Goal: Task Accomplishment & Management: Complete application form

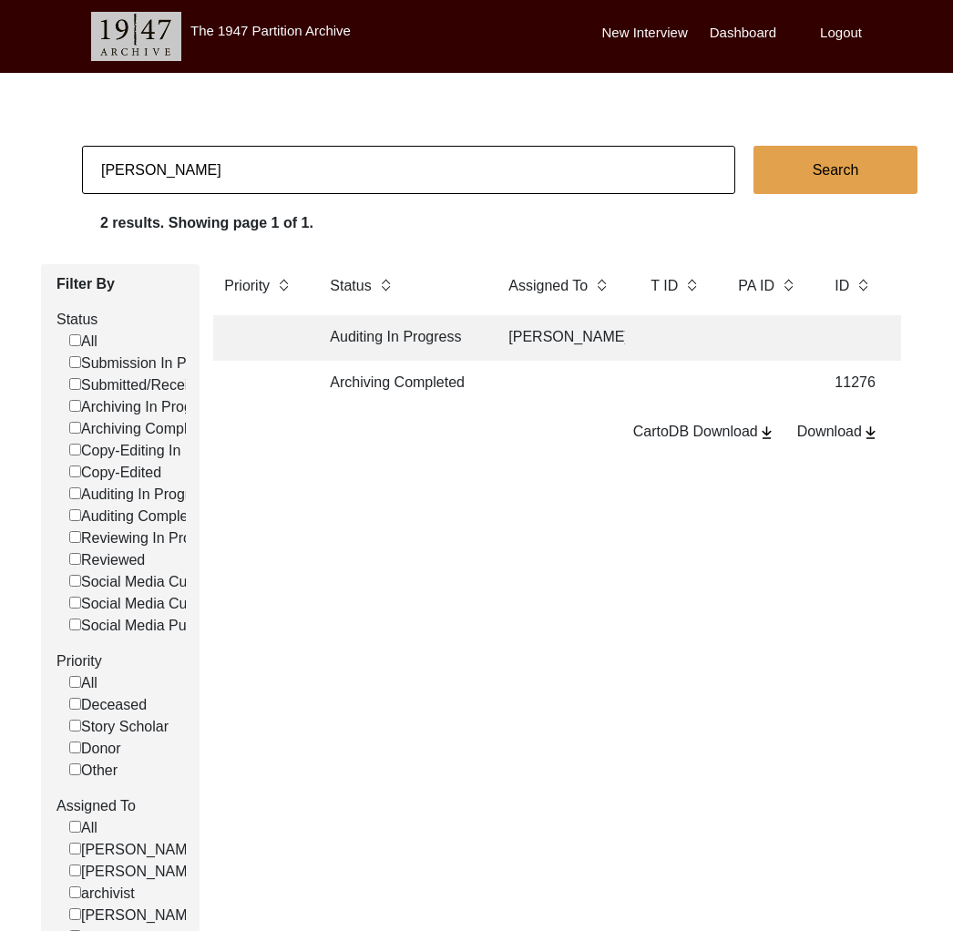
scroll to position [0, 18]
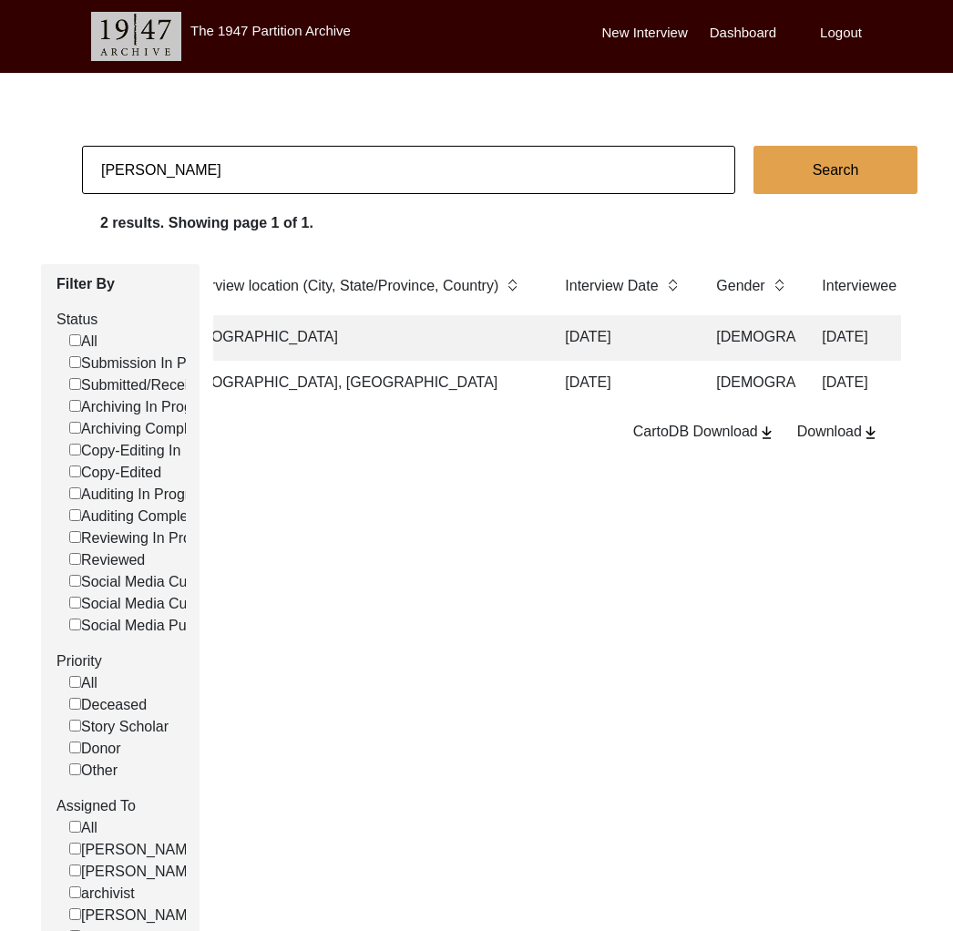
click at [474, 334] on td "[GEOGRAPHIC_DATA]" at bounding box center [357, 338] width 364 height 46
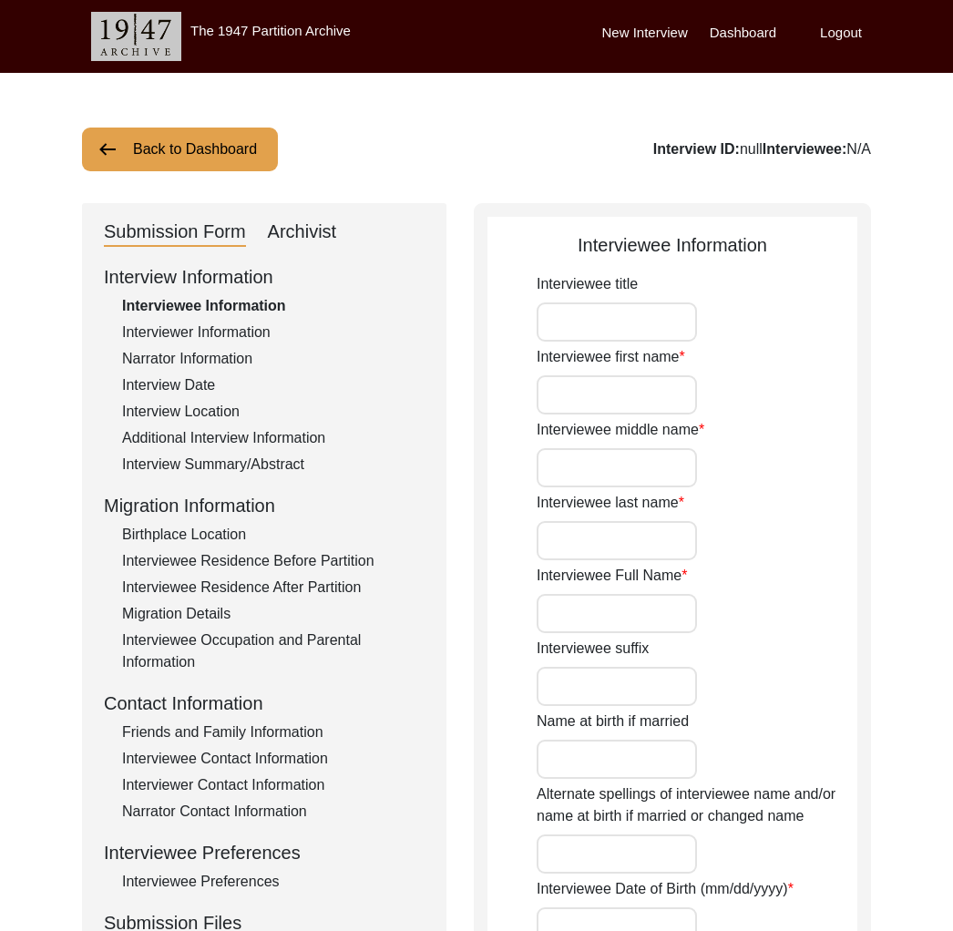
click at [225, 406] on div "Interview Location" at bounding box center [273, 412] width 302 height 22
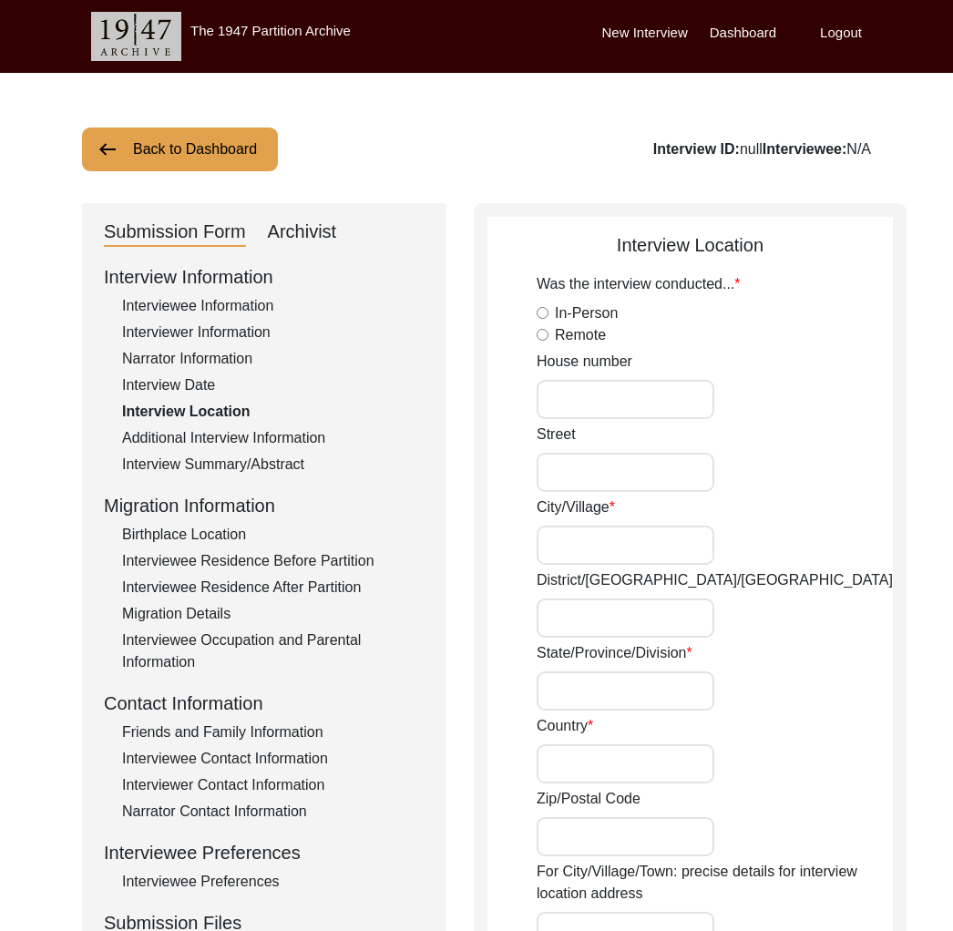
click at [155, 143] on button "Back to Dashboard" at bounding box center [180, 149] width 196 height 44
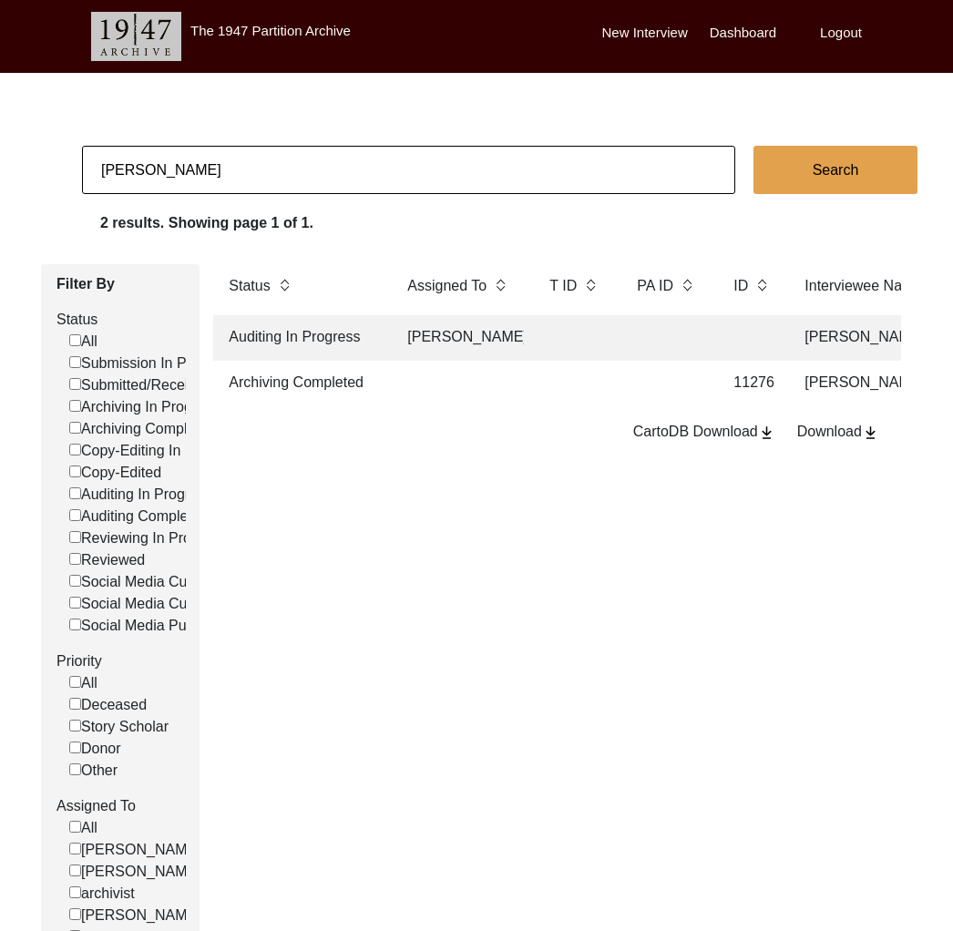
scroll to position [0, 147]
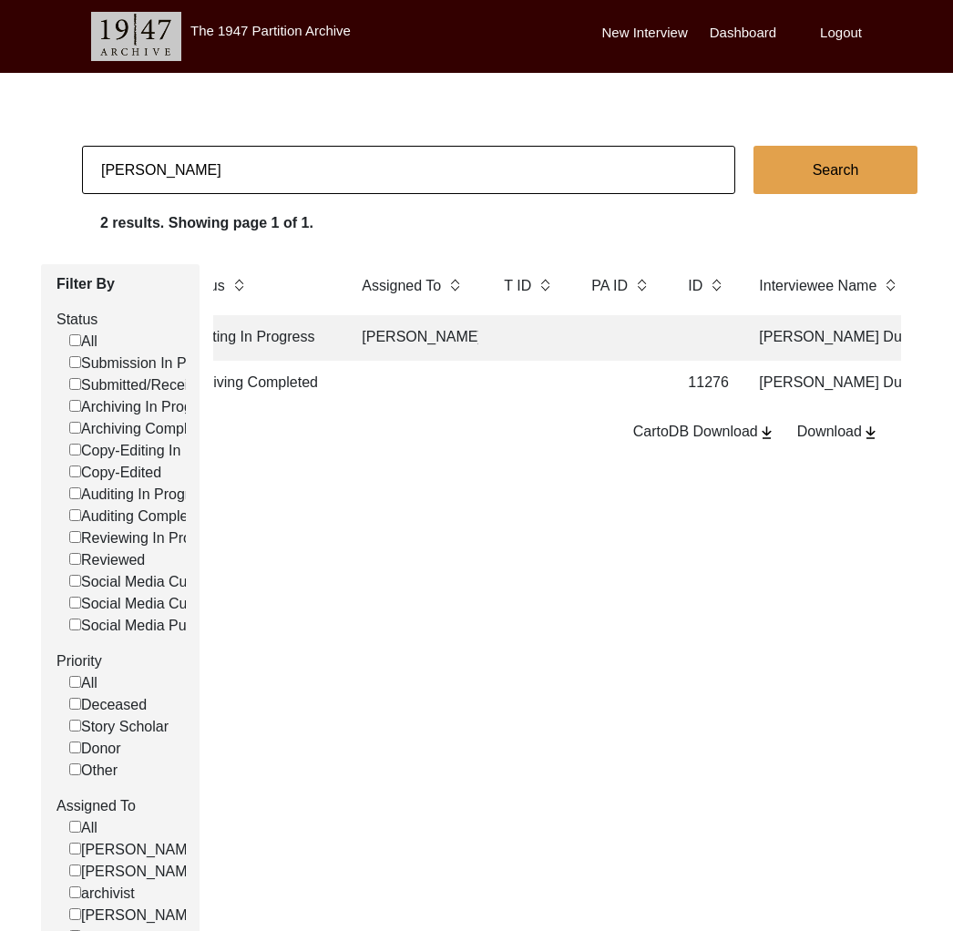
click at [391, 338] on td "[PERSON_NAME]" at bounding box center [414, 338] width 127 height 46
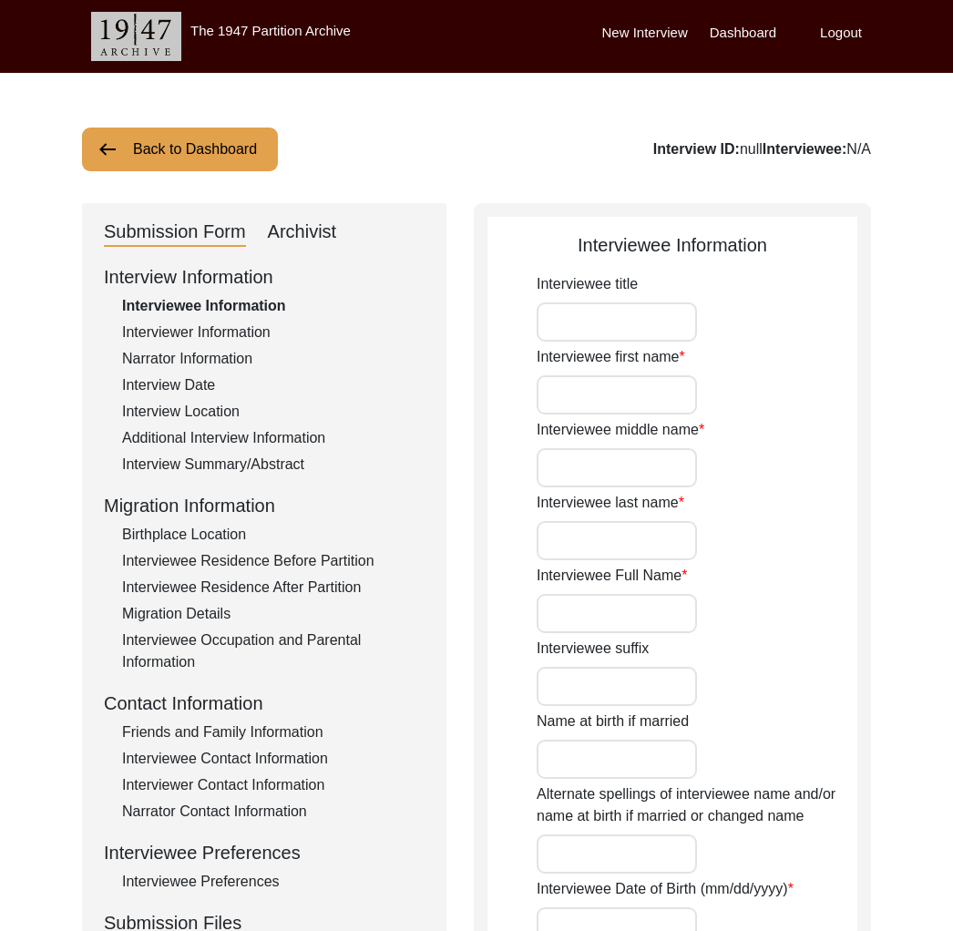
click at [290, 453] on div "Interview Summary/Abstract" at bounding box center [273, 464] width 302 height 22
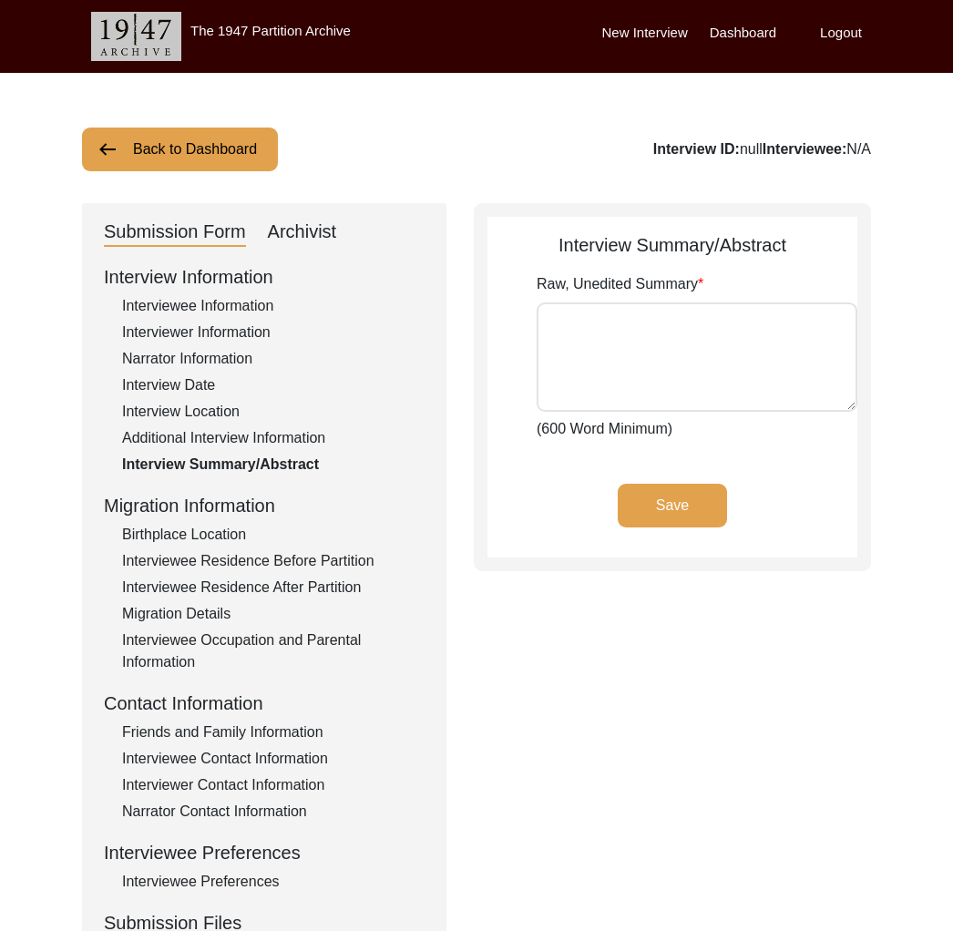
click at [208, 354] on div "Narrator Information" at bounding box center [273, 359] width 302 height 22
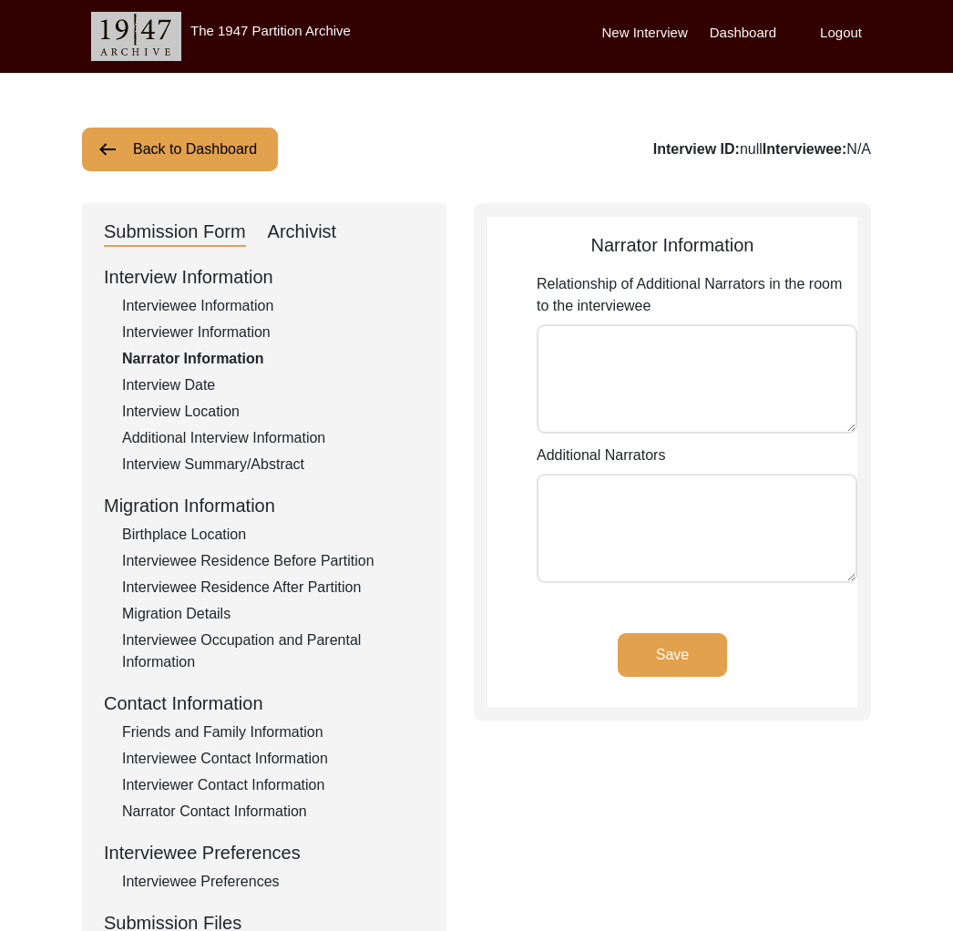
click at [205, 309] on div "Interviewee Information" at bounding box center [273, 306] width 302 height 22
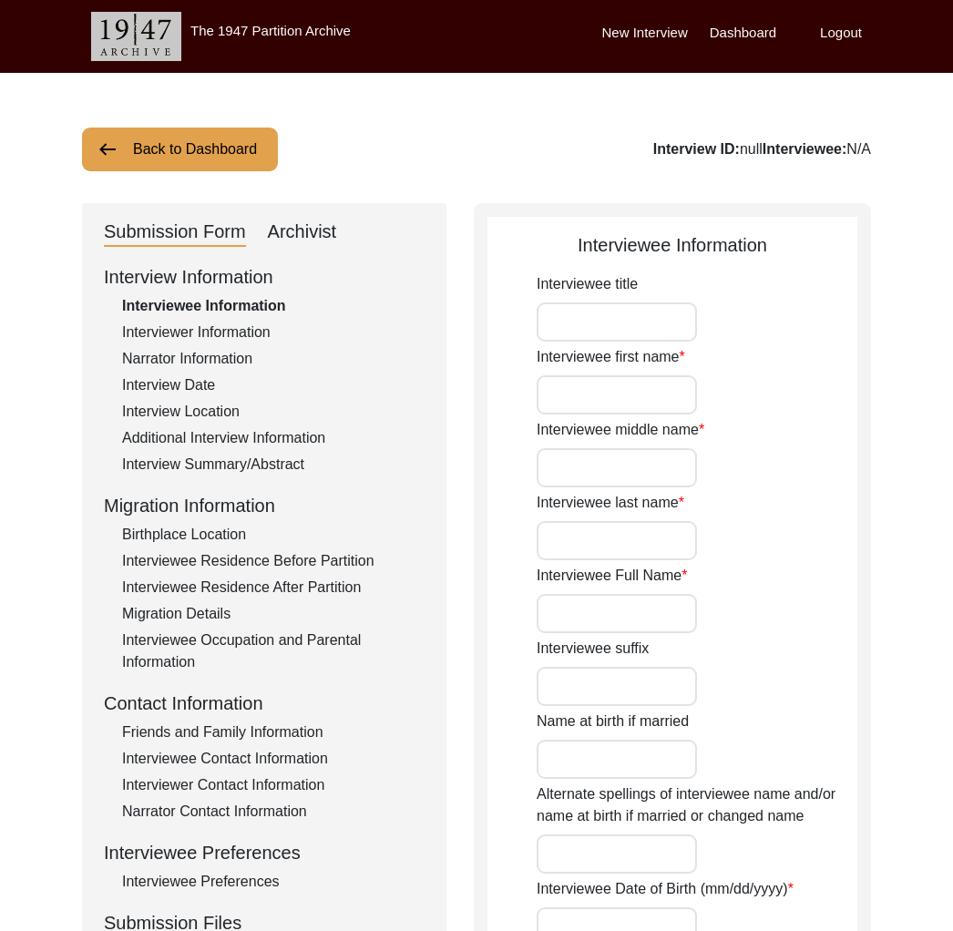
click at [193, 166] on button "Back to Dashboard" at bounding box center [180, 149] width 196 height 44
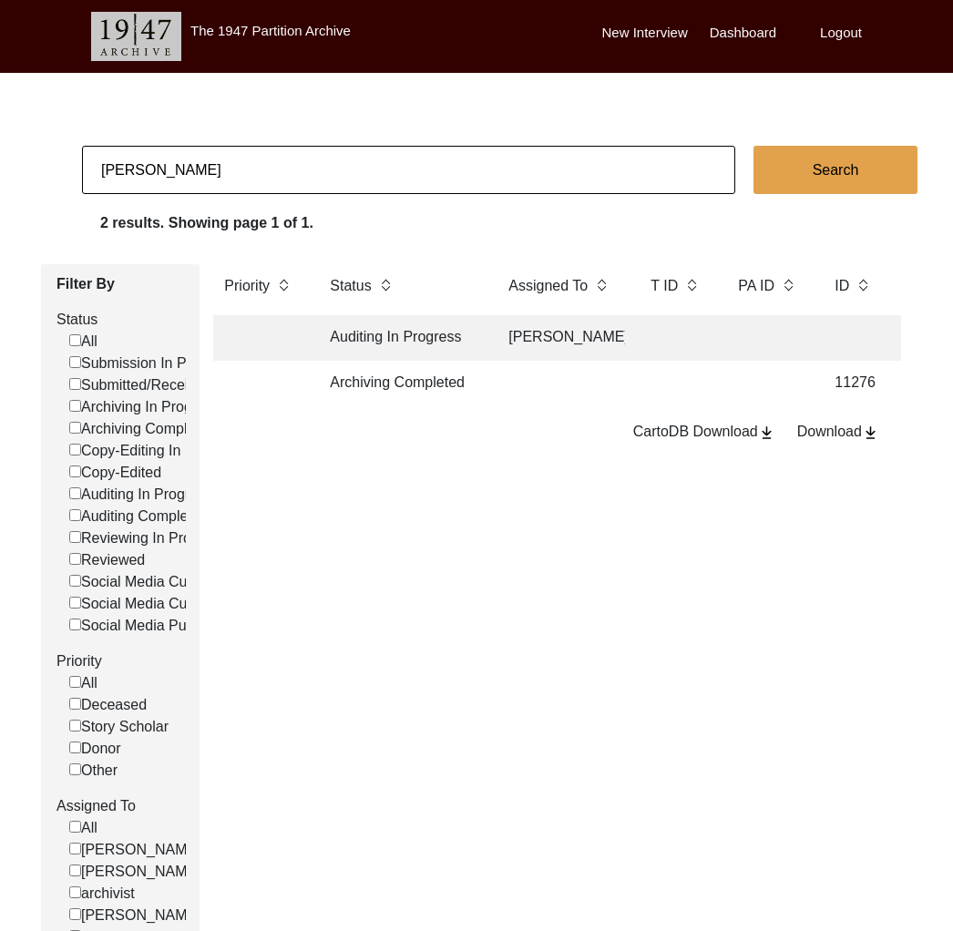
click at [193, 166] on input "[PERSON_NAME]" at bounding box center [408, 170] width 653 height 48
click at [371, 362] on td "Archiving Completed" at bounding box center [401, 384] width 164 height 46
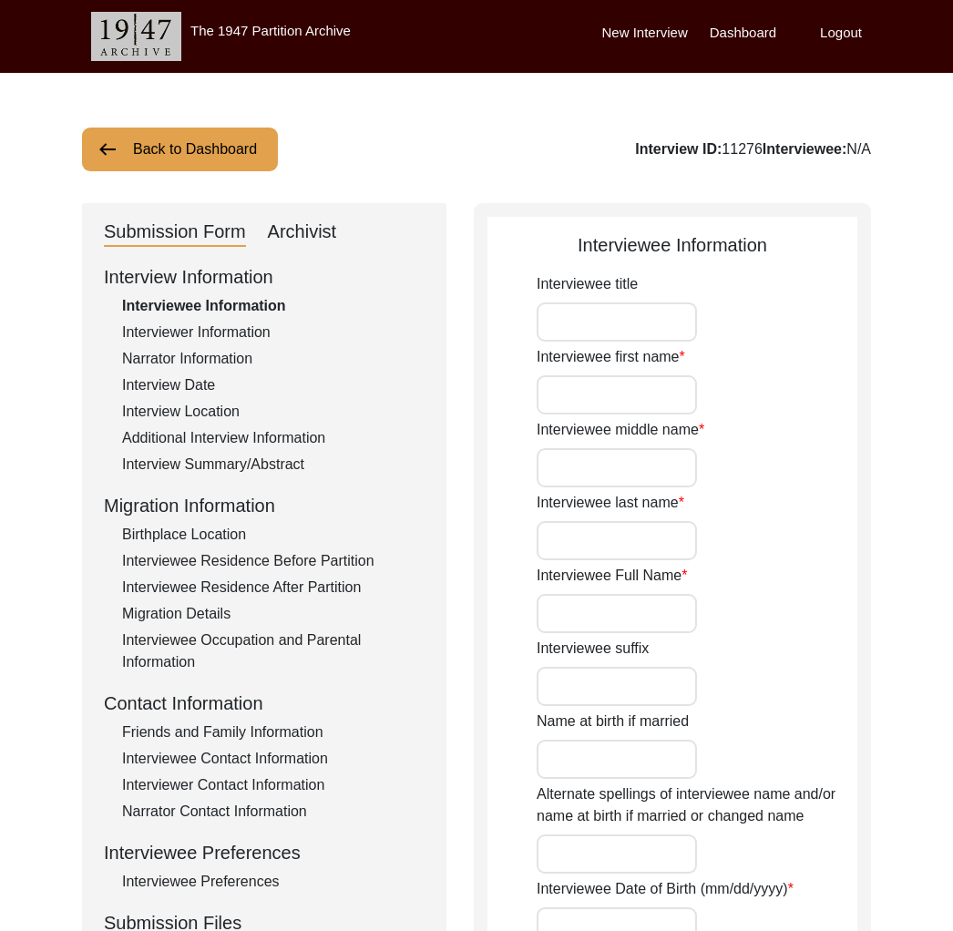
type input "Om"
type input "[PERSON_NAME]"
type input "Dua"
type input "[PERSON_NAME] Dua"
type input "[DATE]"
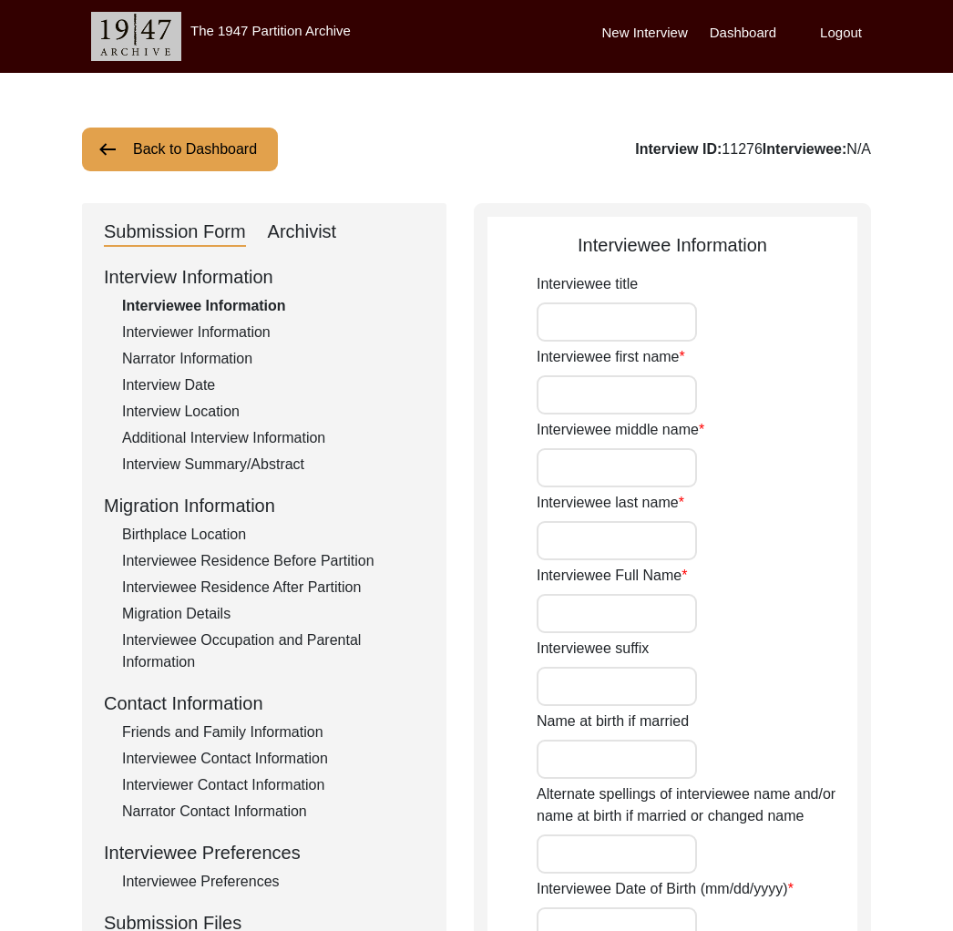
type input "86"
type input "[DEMOGRAPHIC_DATA]"
type input "Punjabi"
type input "[DEMOGRAPHIC_DATA]"
click at [218, 141] on button "Back to Dashboard" at bounding box center [180, 149] width 196 height 44
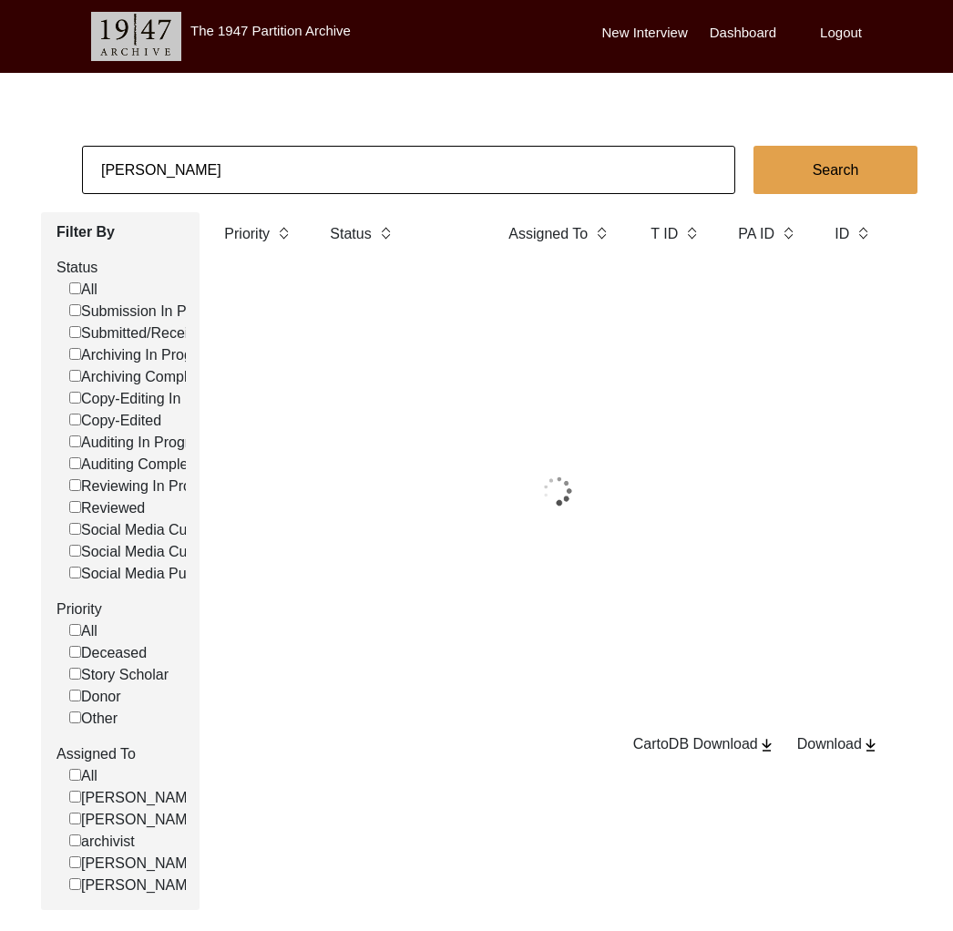
click at [244, 166] on input "[PERSON_NAME]" at bounding box center [408, 170] width 653 height 48
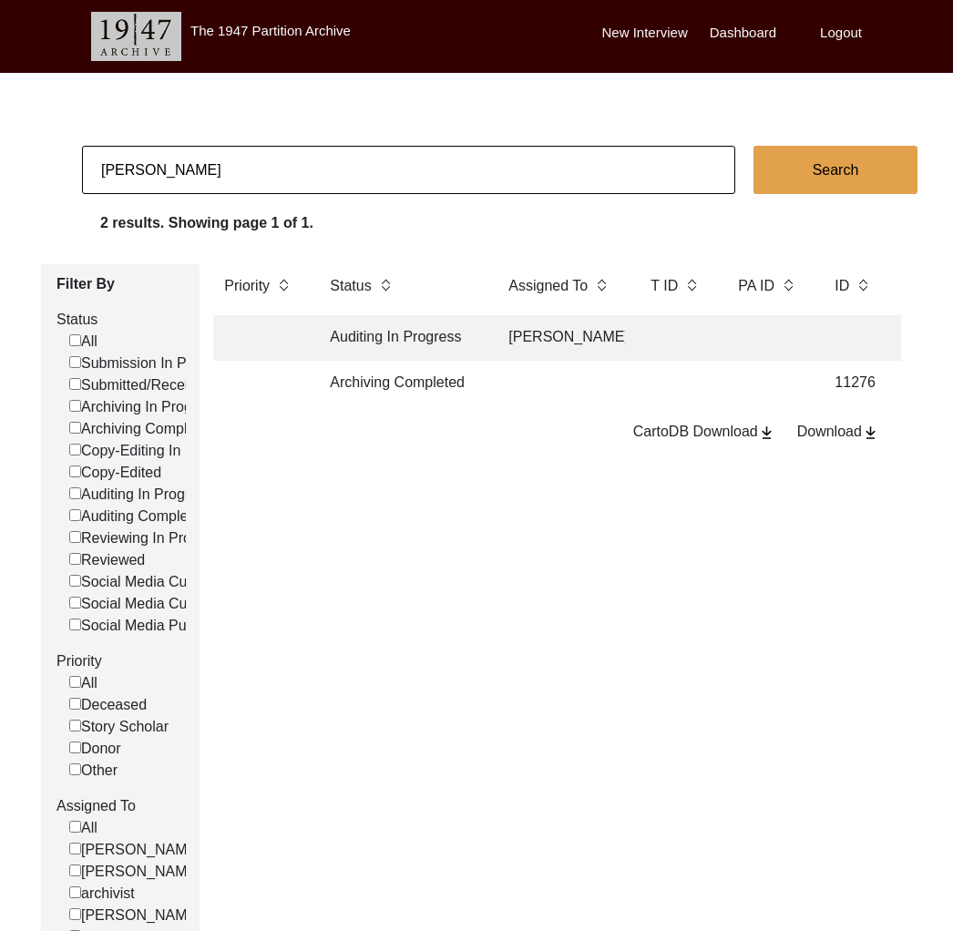
click at [244, 166] on input "[PERSON_NAME]" at bounding box center [408, 170] width 653 height 48
click at [149, 160] on input "[PERSON_NAME]" at bounding box center [408, 170] width 653 height 48
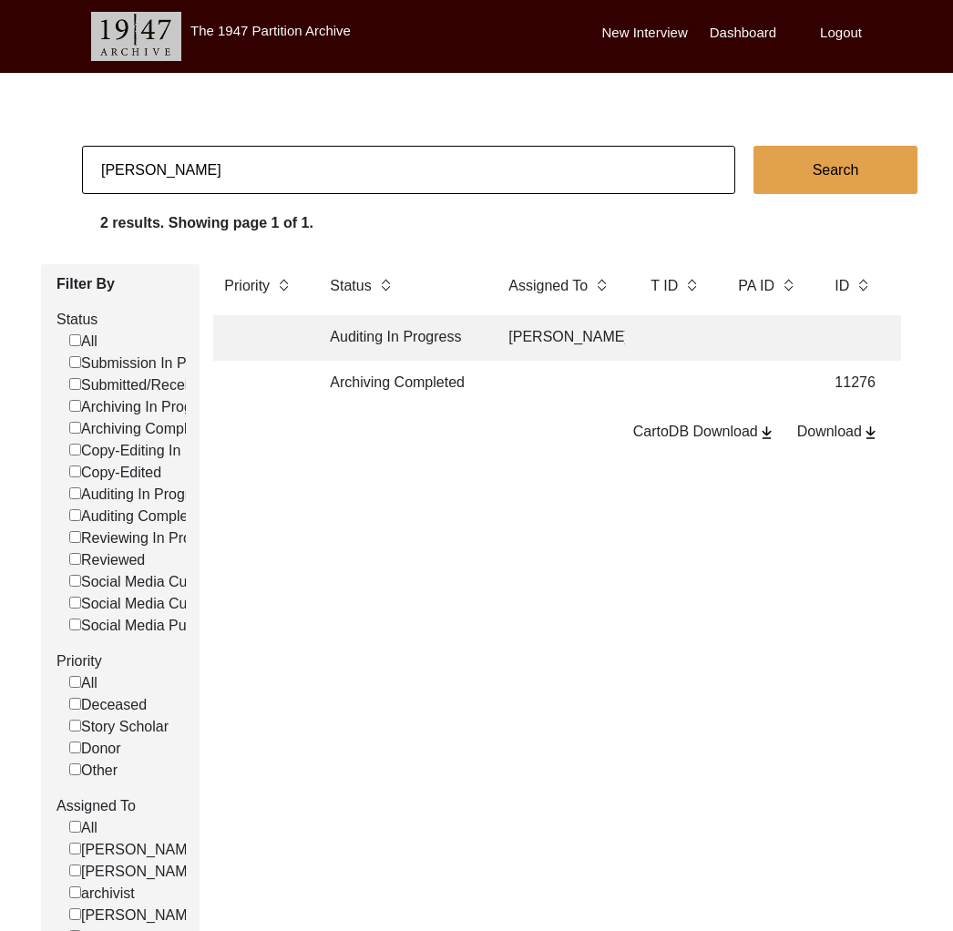
click at [360, 169] on input "[PERSON_NAME]" at bounding box center [408, 170] width 653 height 48
click at [359, 170] on input "[PERSON_NAME]" at bounding box center [408, 170] width 653 height 48
paste input "[PERSON_NAME]"
type input "[PERSON_NAME]"
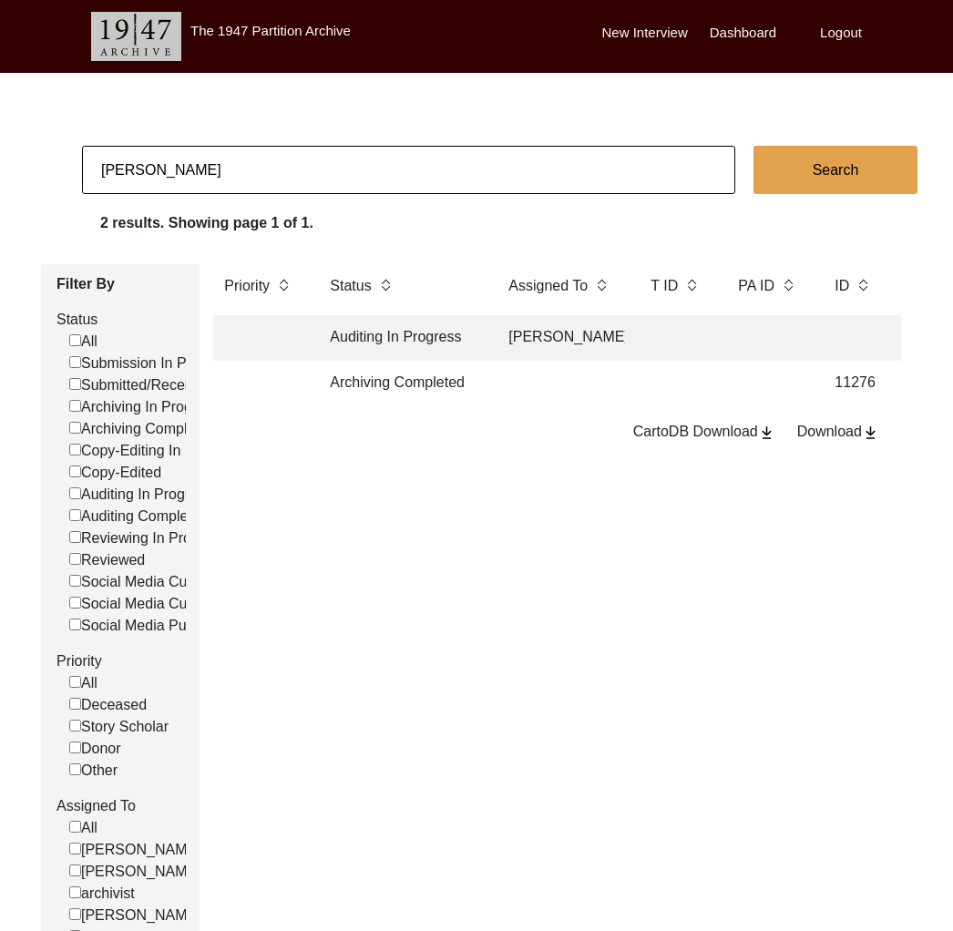
checkbox input "false"
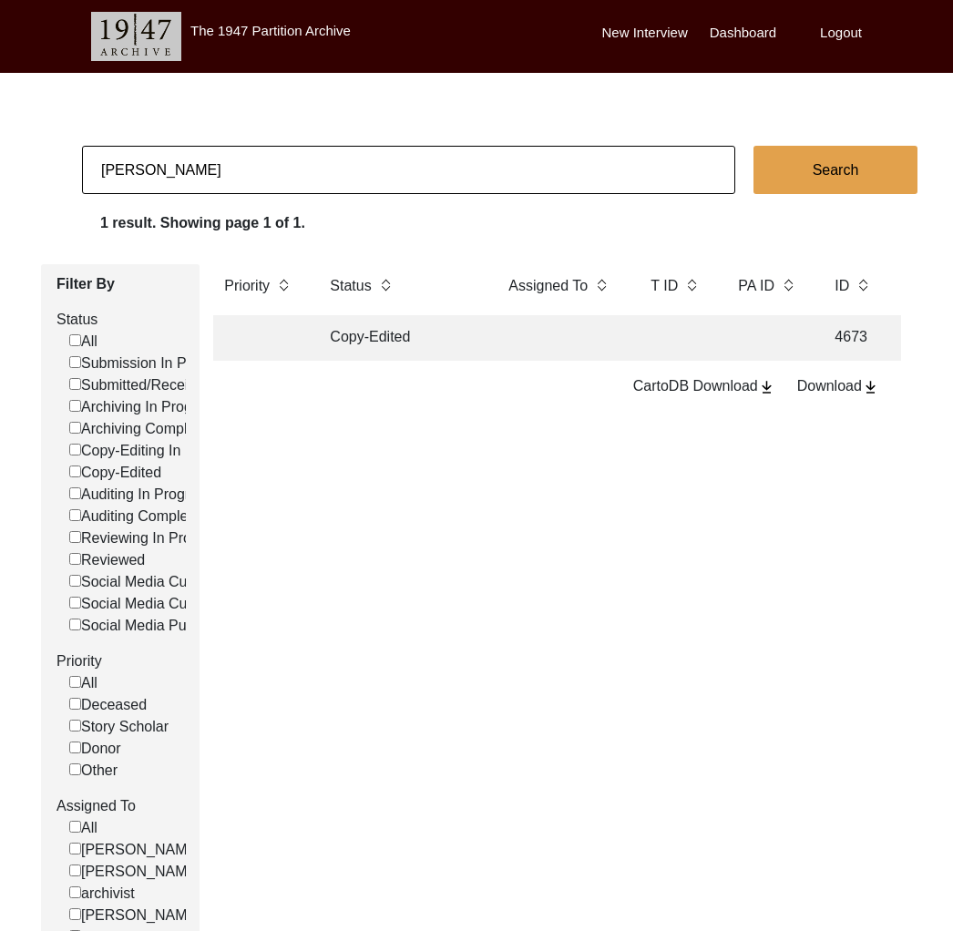
click at [520, 341] on td at bounding box center [560, 338] width 127 height 46
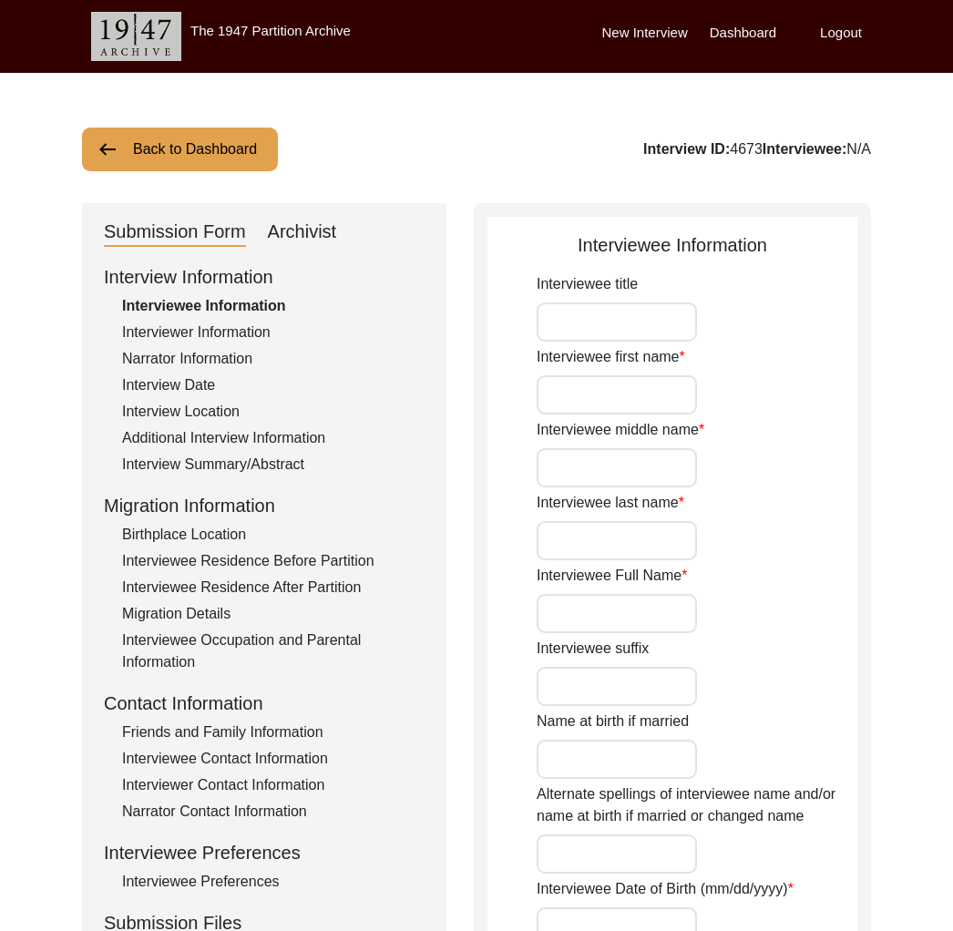
type input "Mr."
type input "[PERSON_NAME]"
type input "Chawla"
type input "[PERSON_NAME]"
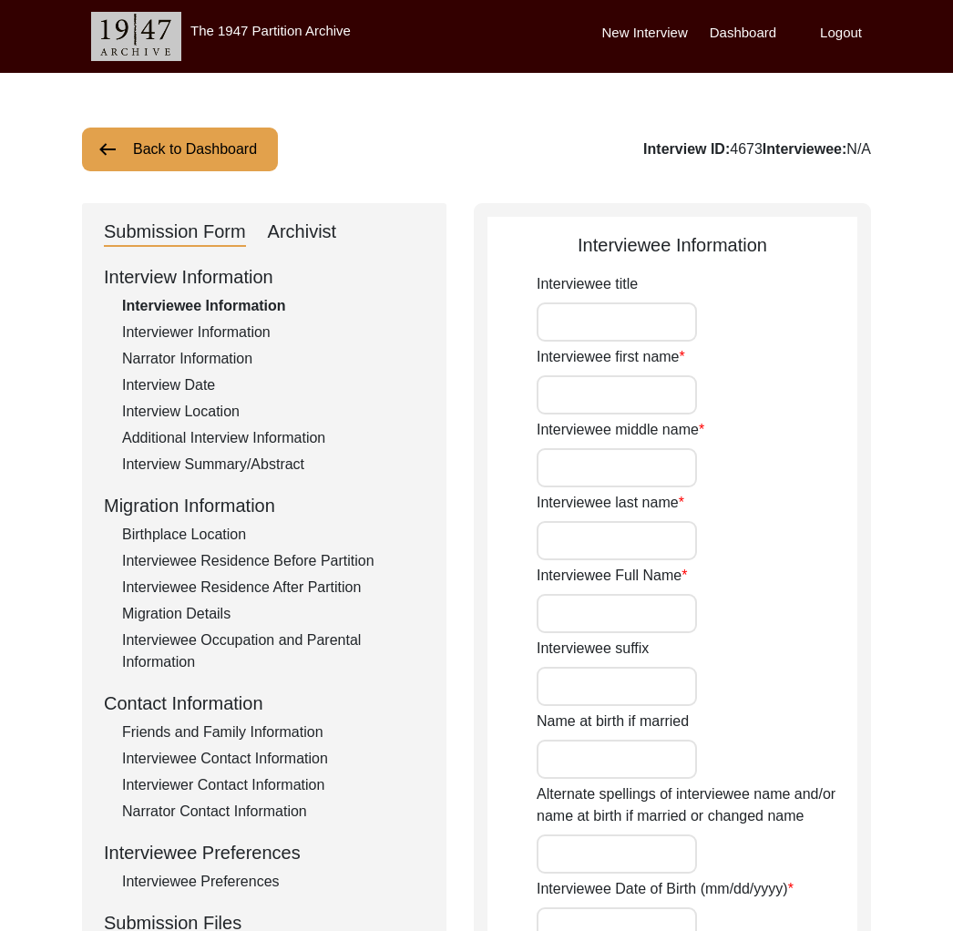
type input "[DATE]"
type input "80"
type input "[DEMOGRAPHIC_DATA]"
type input "Punjabi"
type input "[DEMOGRAPHIC_DATA]"
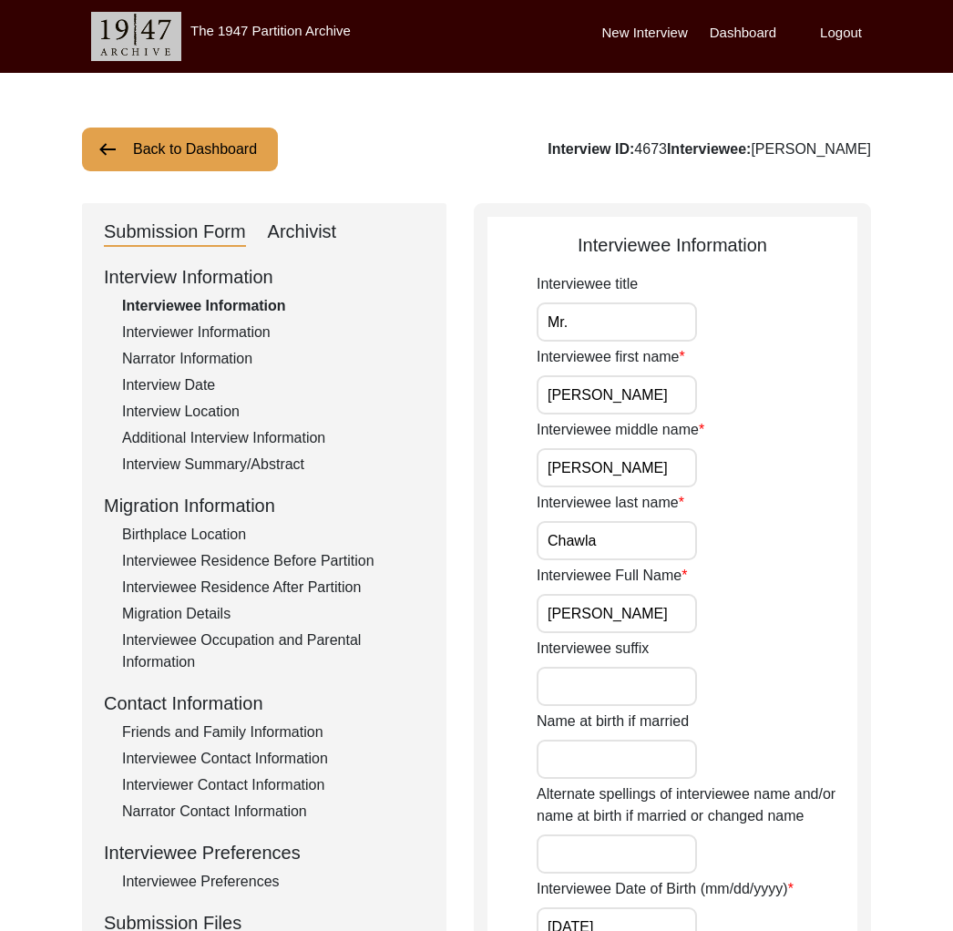
drag, startPoint x: 204, startPoint y: 383, endPoint x: 220, endPoint y: 420, distance: 39.9
click at [204, 383] on div "Interview Date" at bounding box center [273, 385] width 302 height 22
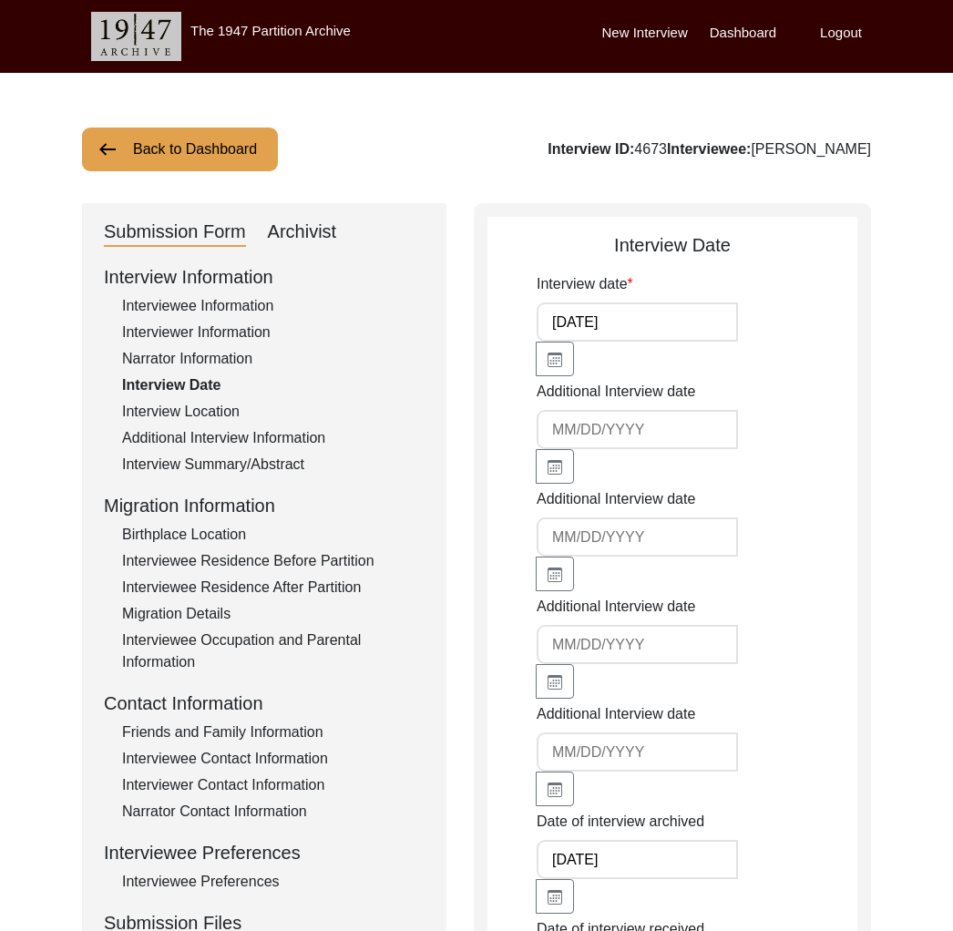
click at [216, 407] on div "Interview Location" at bounding box center [273, 412] width 302 height 22
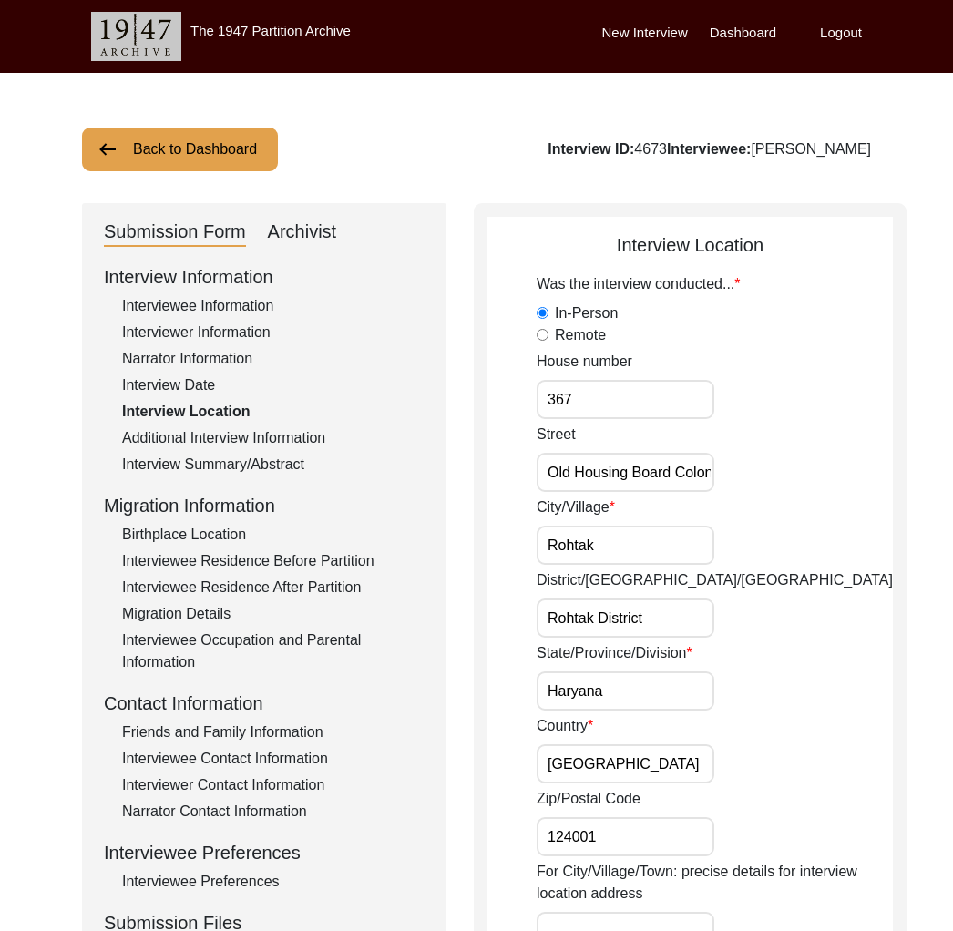
click at [250, 762] on div "Interviewee Contact Information" at bounding box center [273, 759] width 302 height 22
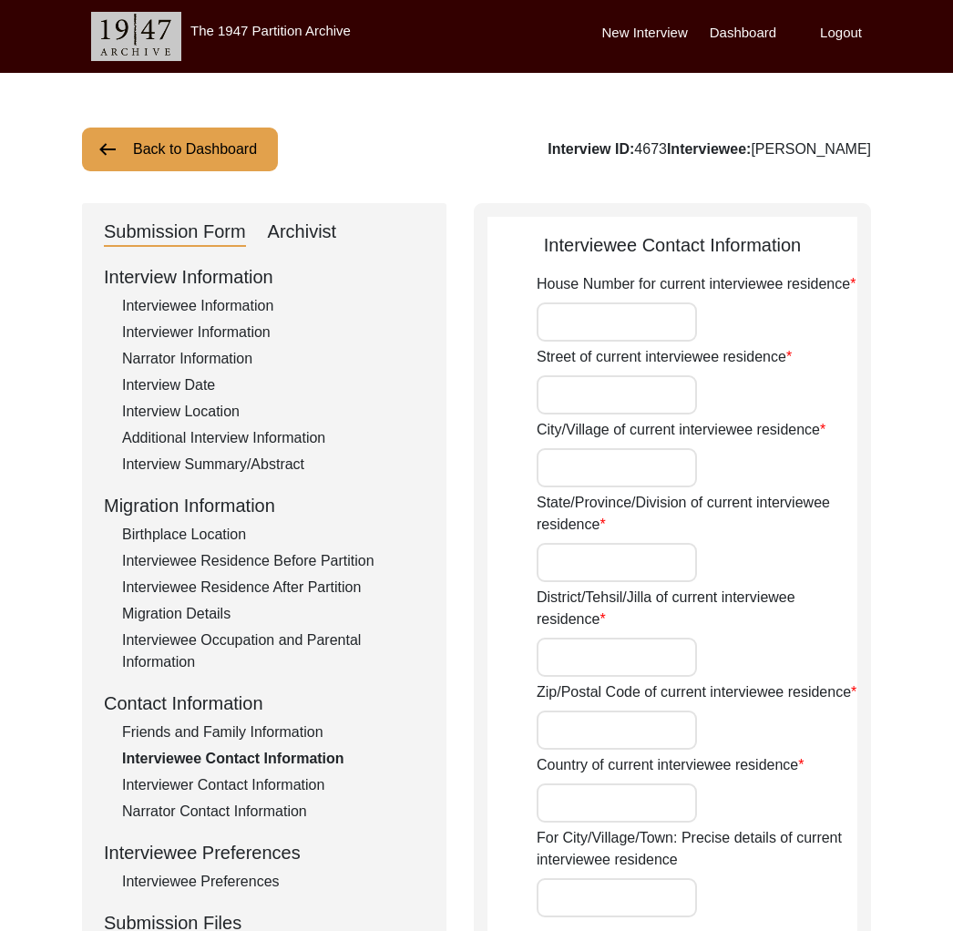
type input "367"
type input "Housing Board Colony"
type input "Rohtak"
type input "Haryana"
type input "Rohtak"
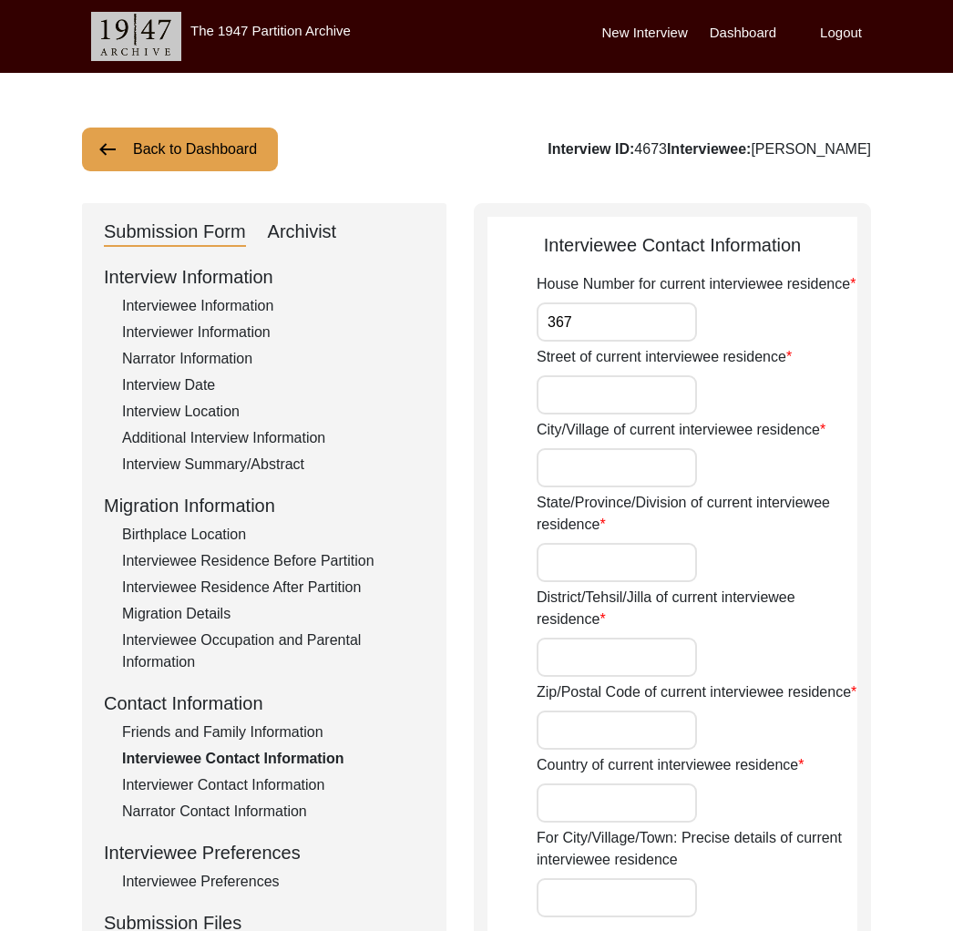
type input "124001"
type input "[GEOGRAPHIC_DATA]"
type input "Rohtak, [GEOGRAPHIC_DATA], [GEOGRAPHIC_DATA]"
type input "28.8955"
type input "76.6066"
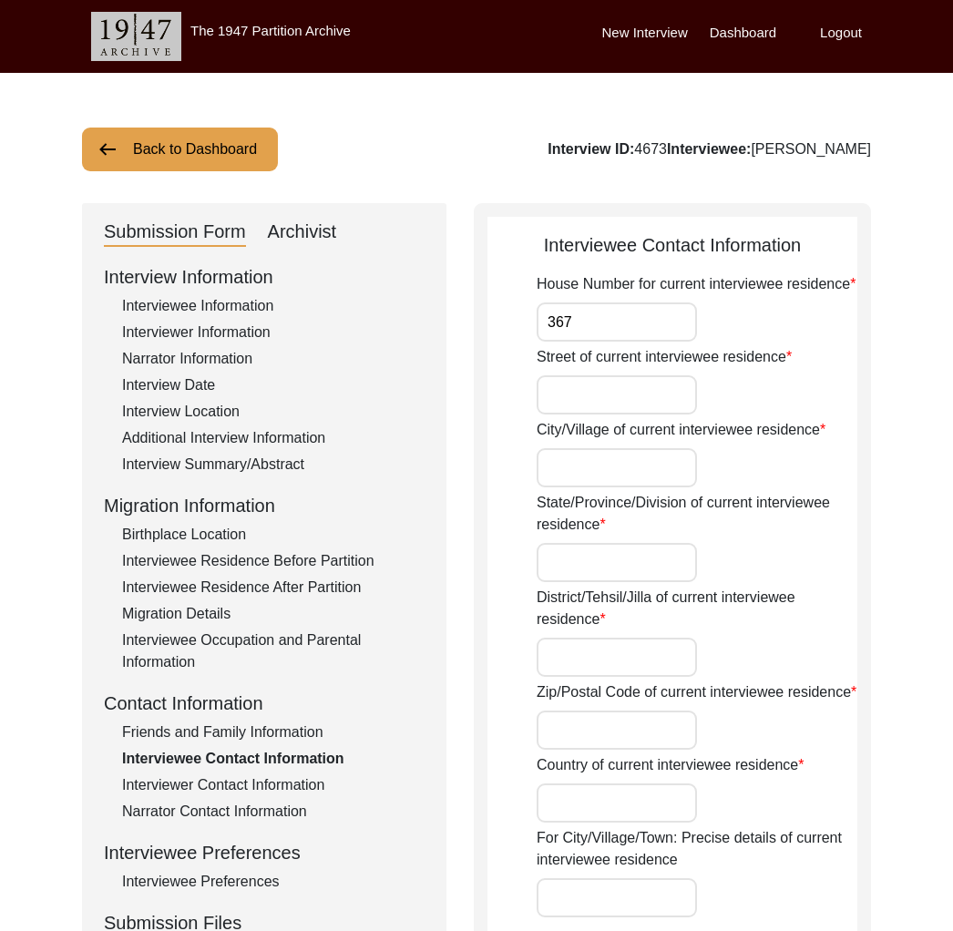
type input "[PHONE_NUMBER]"
type input "N/A"
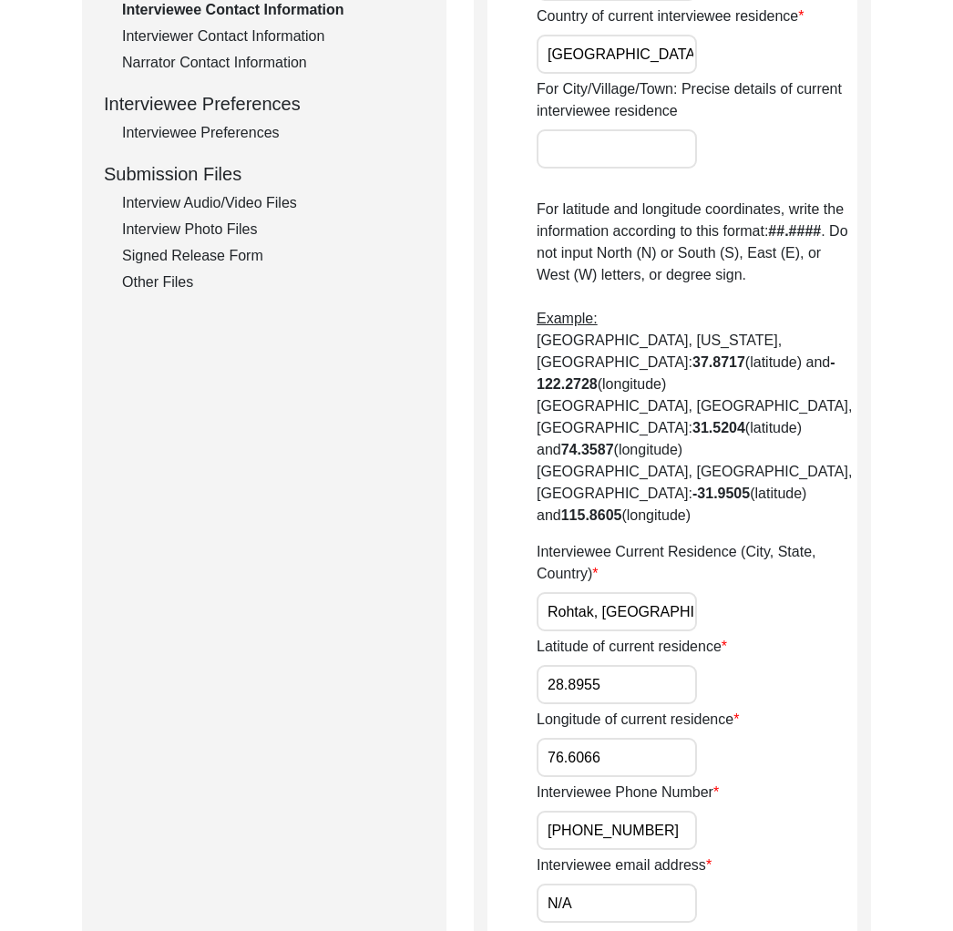
scroll to position [746, 0]
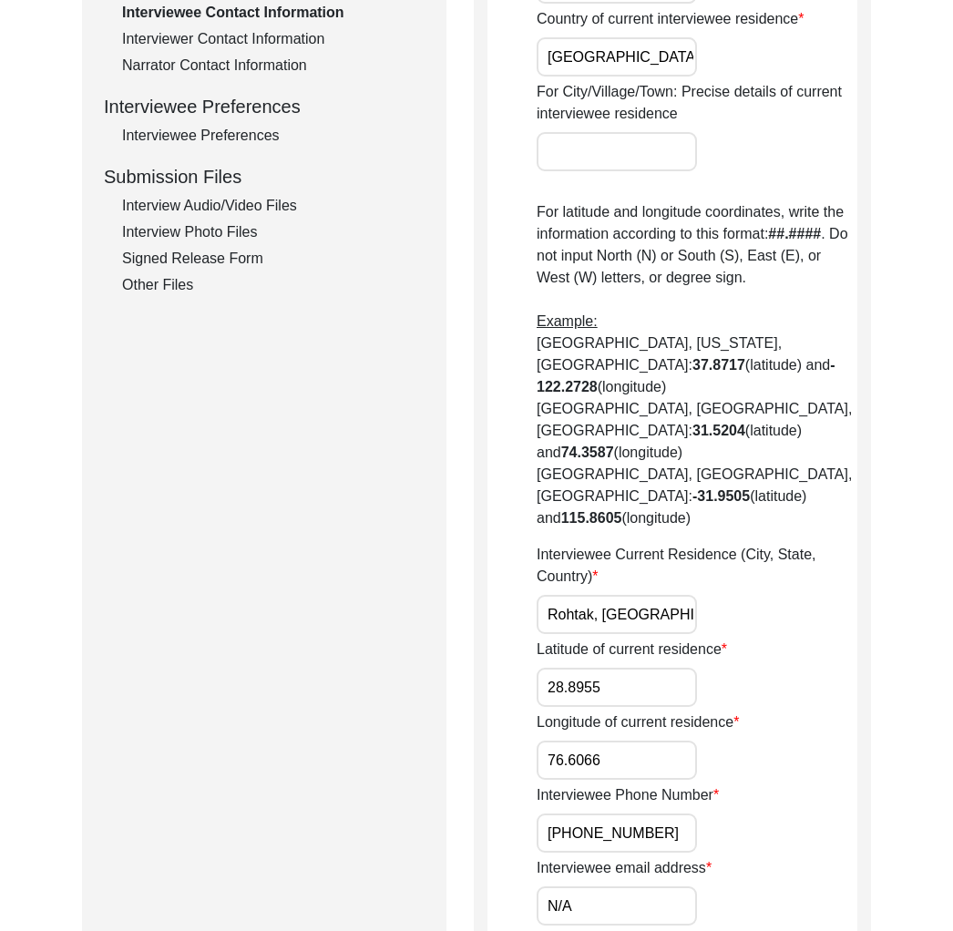
click at [627, 813] on input "[PHONE_NUMBER]" at bounding box center [616, 832] width 160 height 39
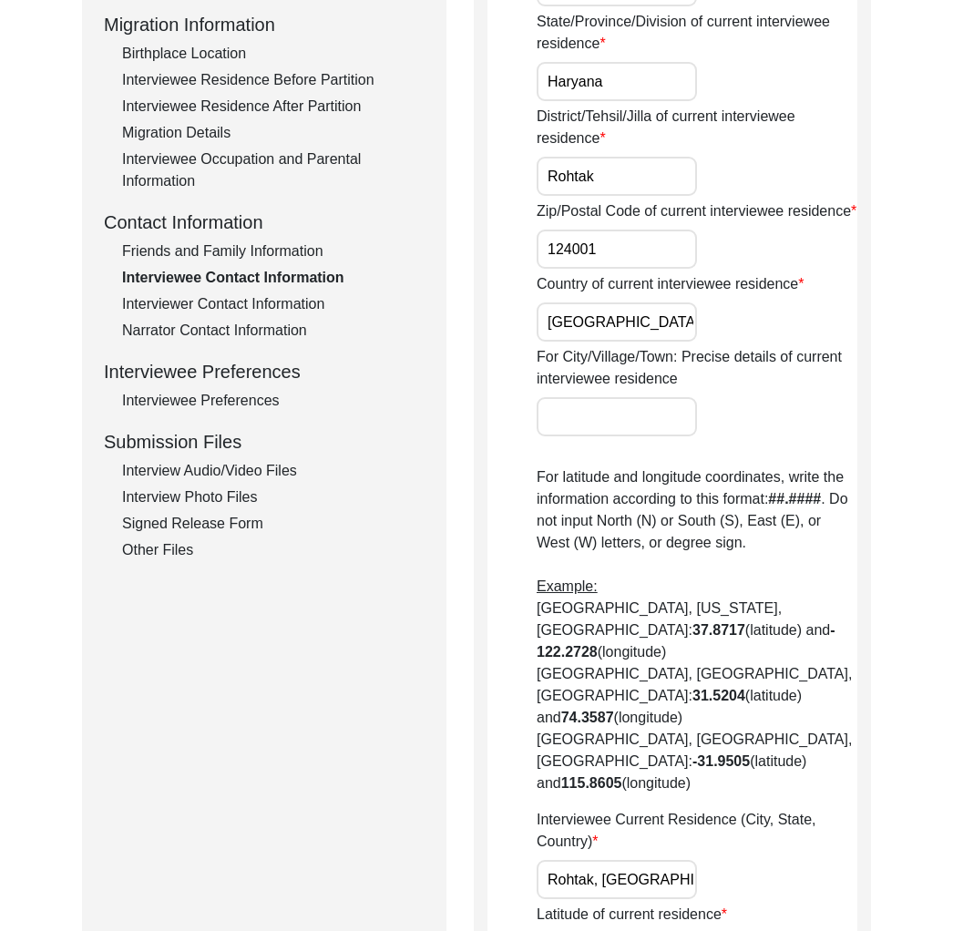
scroll to position [308, 0]
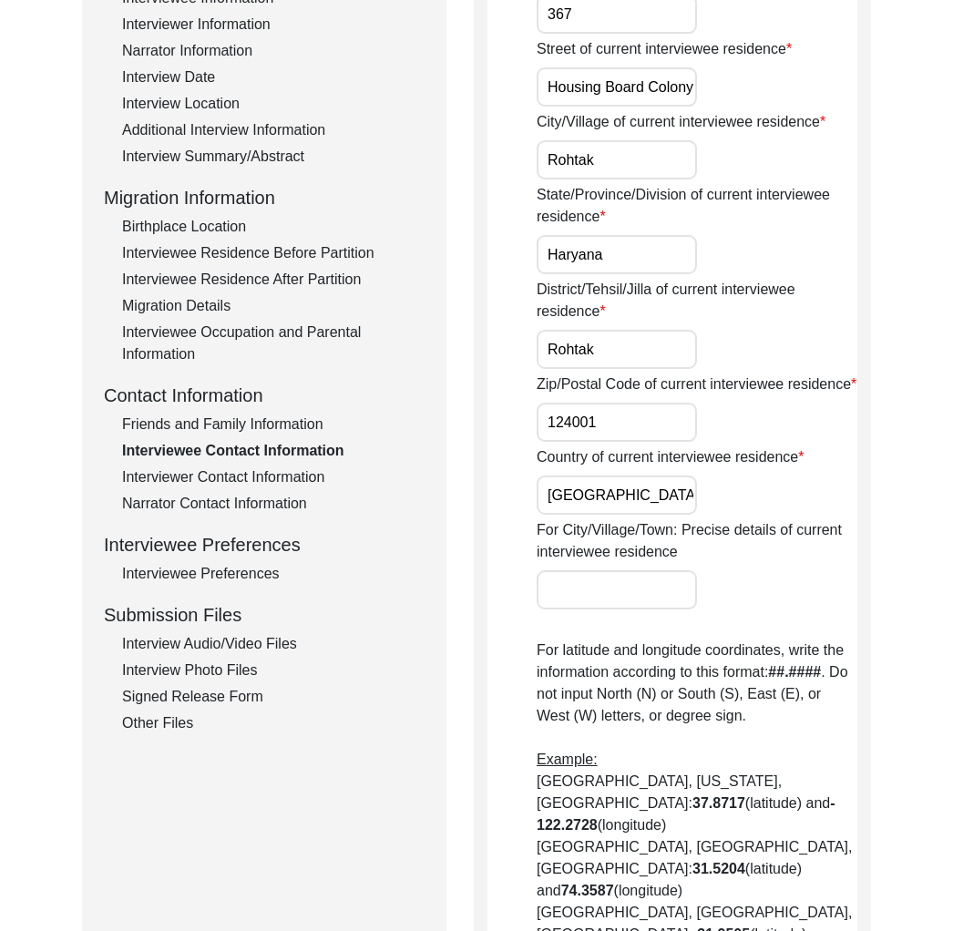
click at [244, 417] on div "Friends and Family Information" at bounding box center [273, 424] width 302 height 22
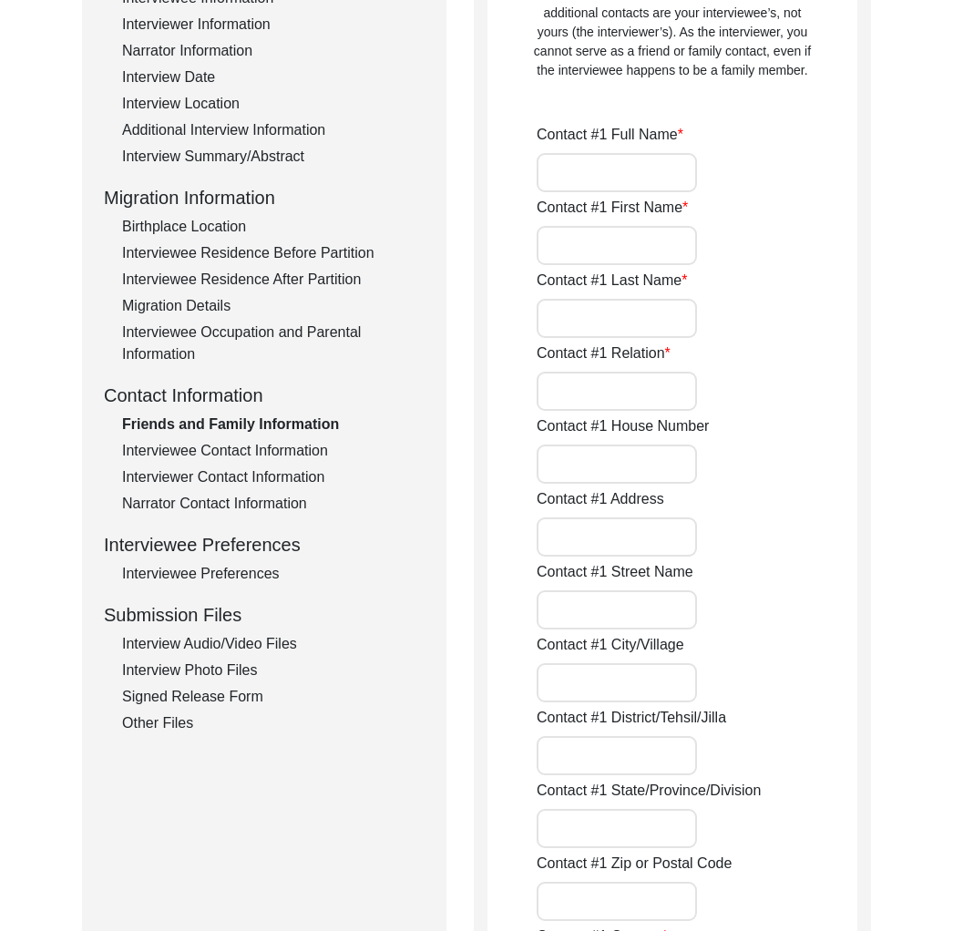
type input "[PERSON_NAME]"
type input "Chawla"
type input "Son"
type input "[STREET_ADDRESS]"
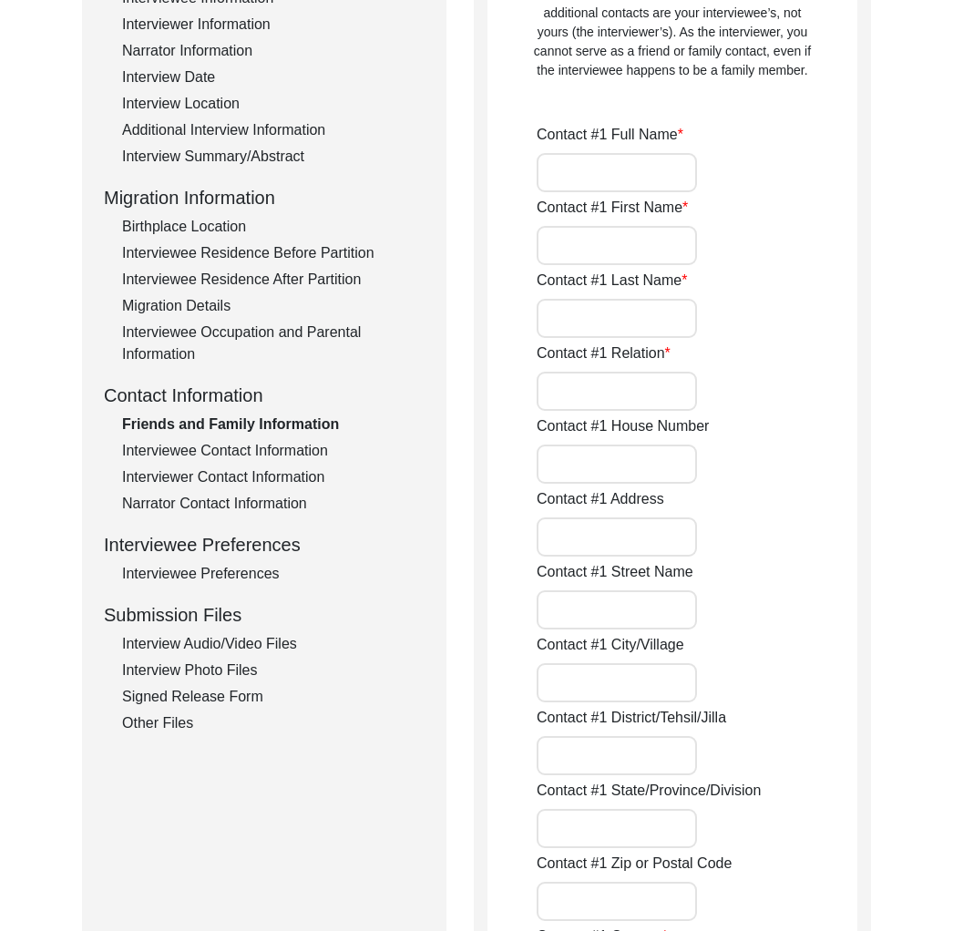
type input "Rohtak"
type input "Rohtak District"
type input "Haryana"
type input "124001"
type input "[GEOGRAPHIC_DATA]"
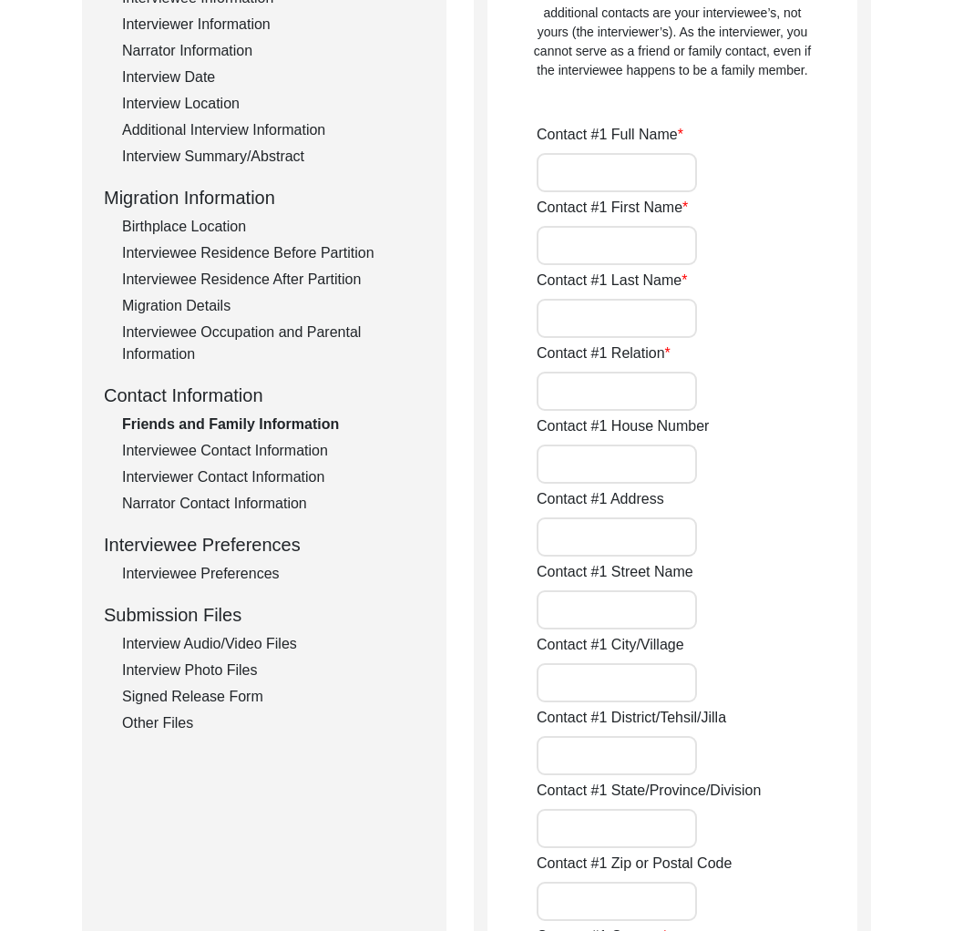
type input "[PHONE_NUMBER]"
type input "N/A"
type input "[PERSON_NAME]"
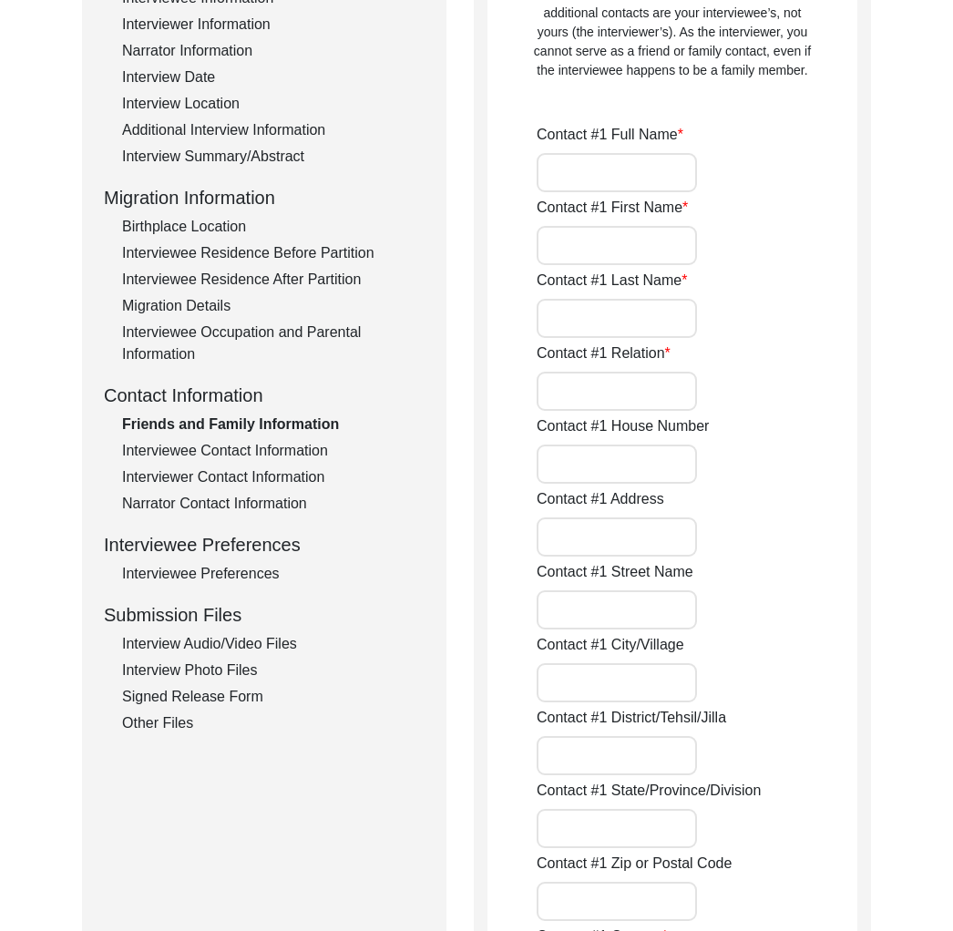
type input "Friend"
type input "[STREET_ADDRESS]"
type input "Rohtak"
type input "Rohtak District"
type input "Haryana"
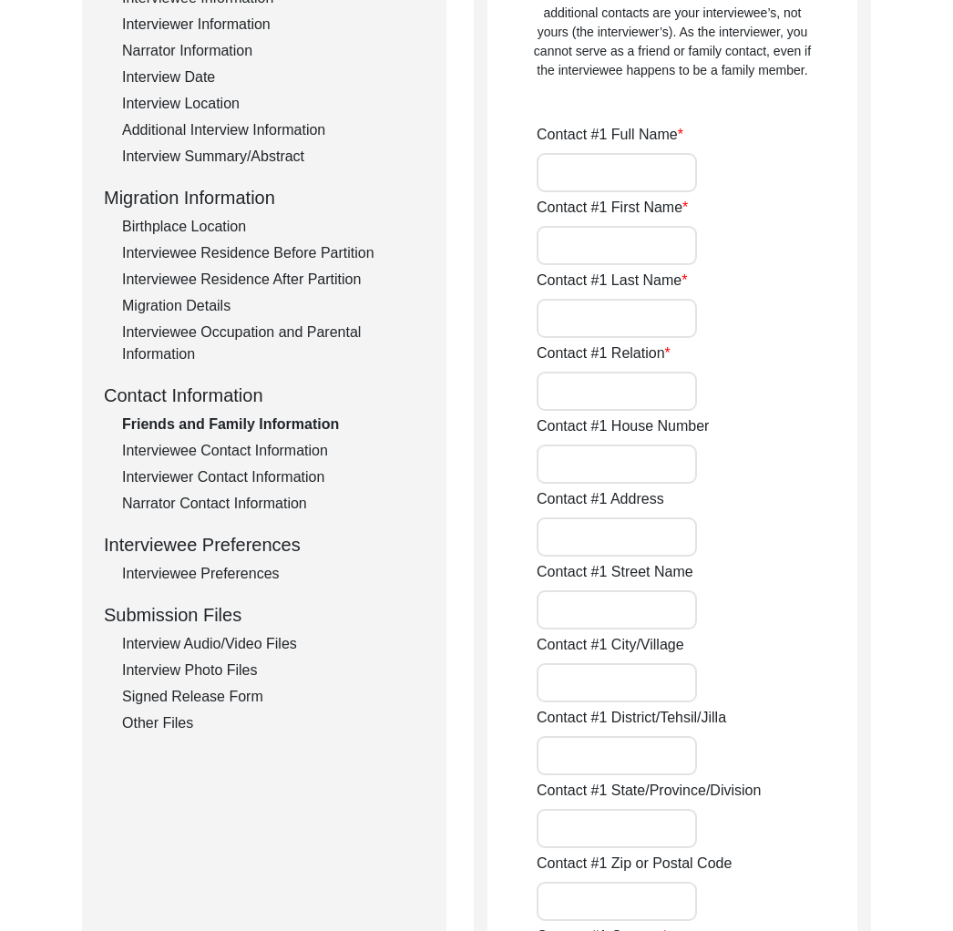
type input "124001"
type input "[GEOGRAPHIC_DATA]"
type input "[PHONE_NUMBER]"
type input "[EMAIL_ADDRESS][DOMAIN_NAME]"
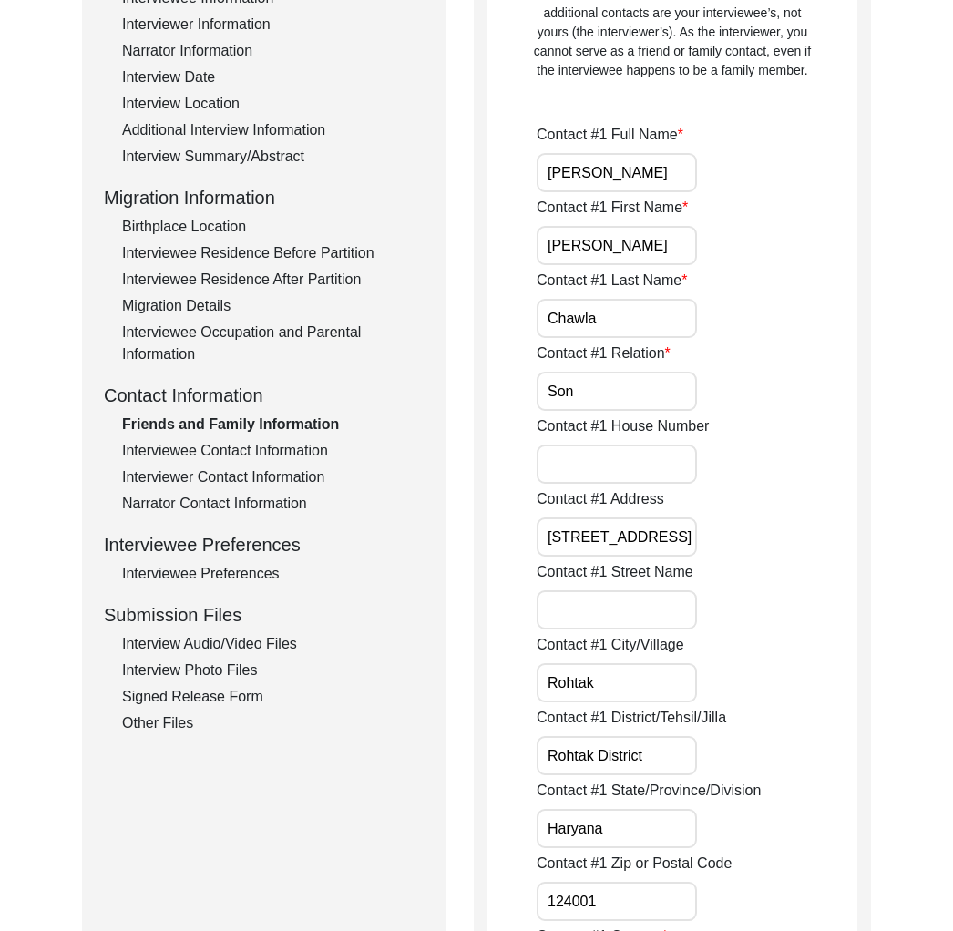
click at [253, 477] on div "Interviewer Contact Information" at bounding box center [273, 477] width 302 height 22
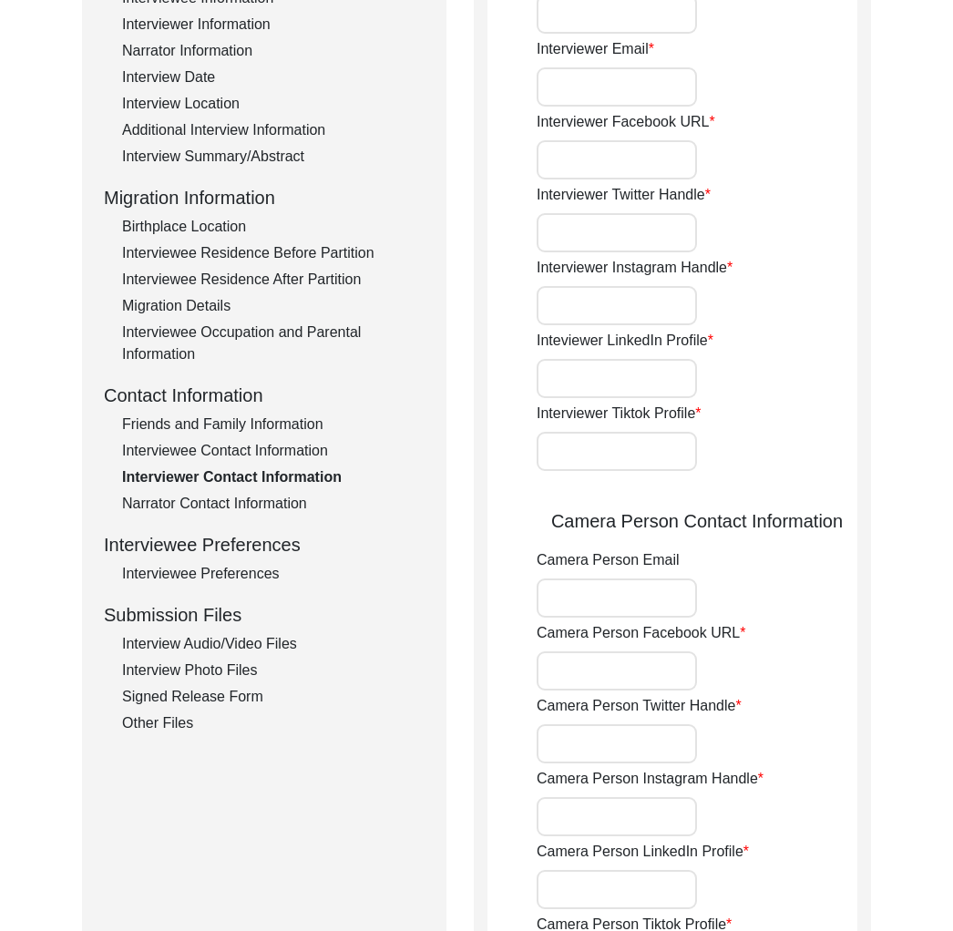
type input "[PHONE_NUMBER]"
type input "[EMAIL_ADDRESS][DOMAIN_NAME]"
type input "N/A"
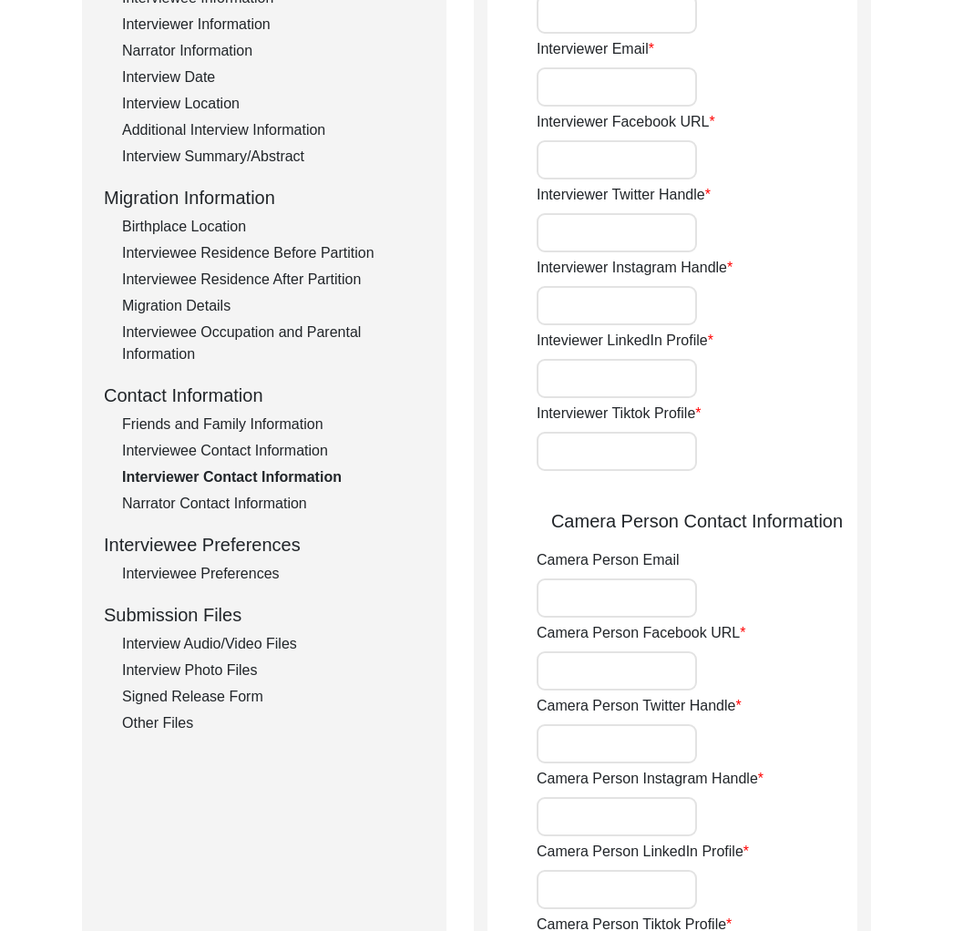
type input "N/A"
type input "[EMAIL_ADDRESS][DOMAIN_NAME]"
type input "N/A"
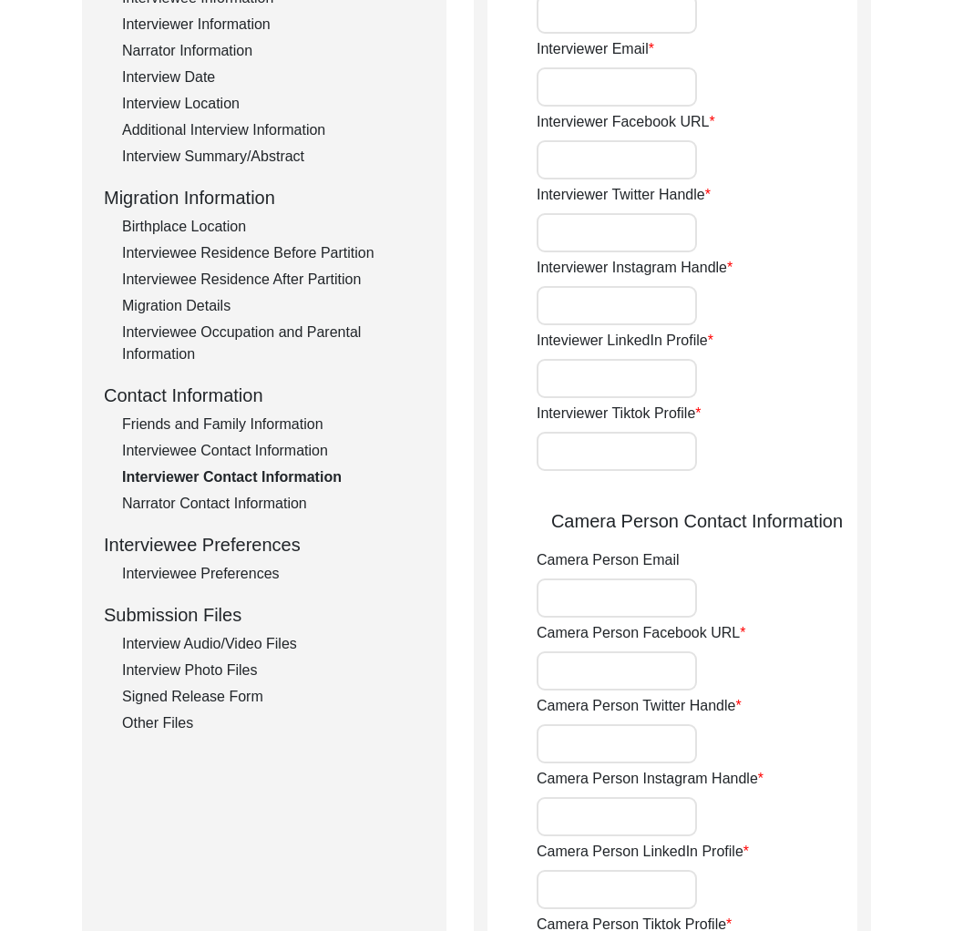
type input "N/A"
type input "[PHONE_NUMBER]"
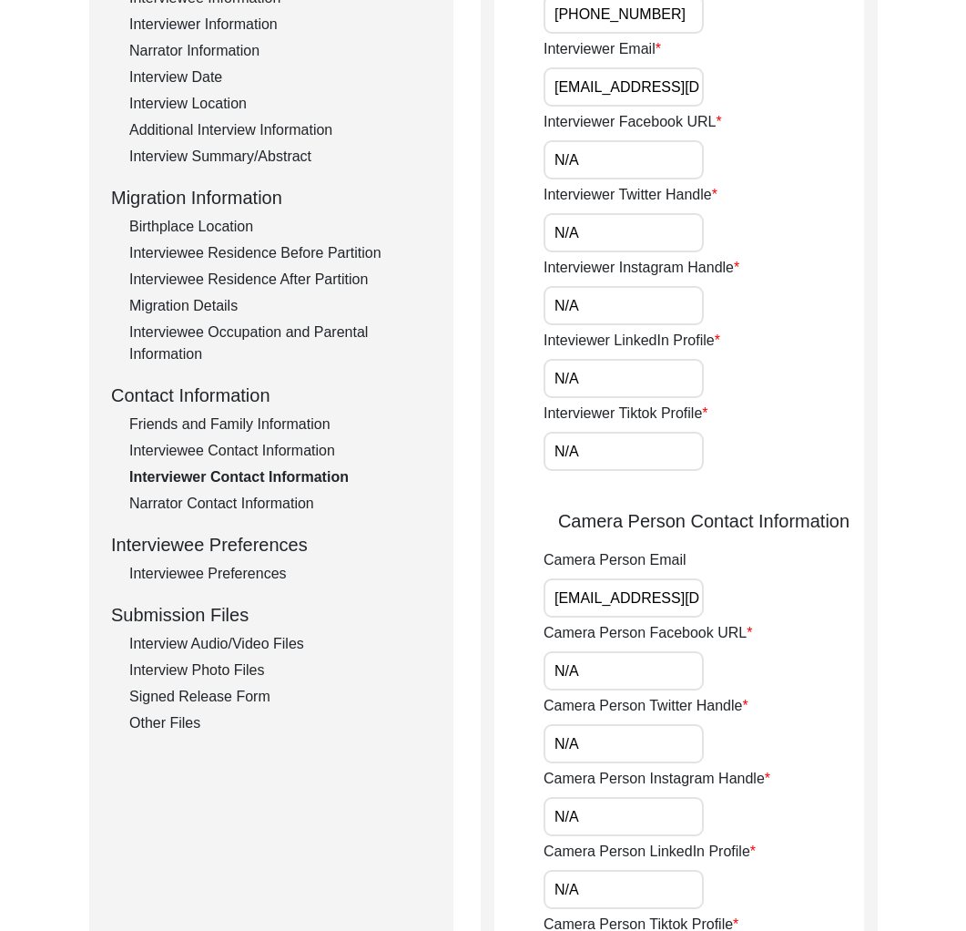
scroll to position [0, 0]
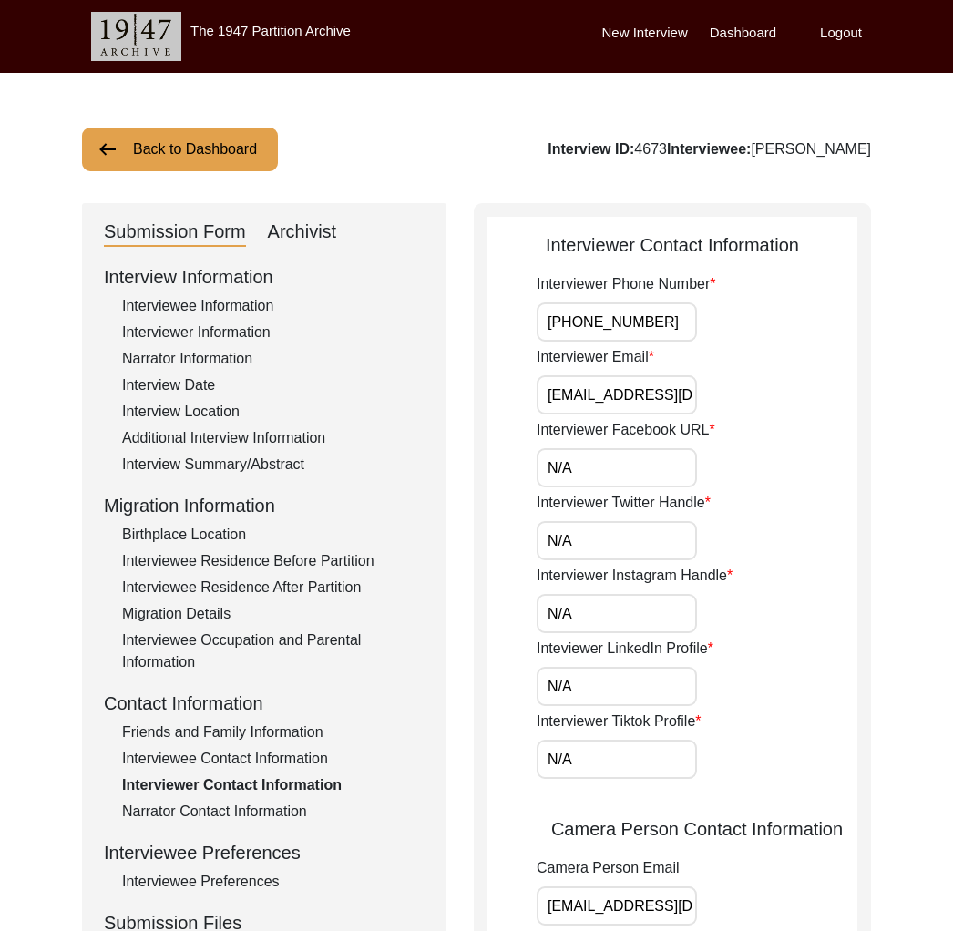
click at [589, 323] on input "[PHONE_NUMBER]" at bounding box center [616, 321] width 160 height 39
click at [838, 36] on label "Logout" at bounding box center [841, 33] width 42 height 21
